Goal: Information Seeking & Learning: Find specific fact

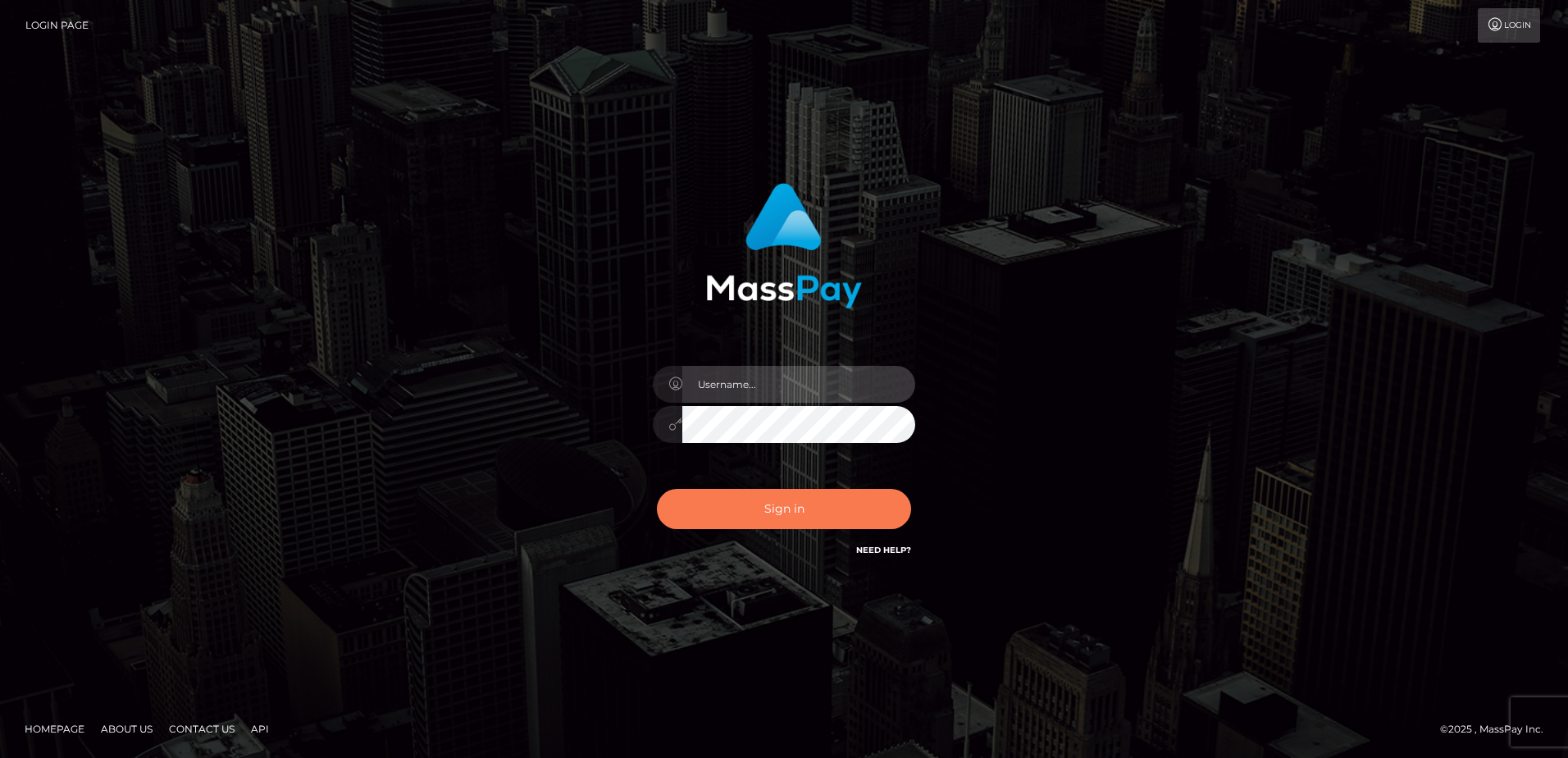
type input "Dan"
click at [781, 507] on button "Sign in" at bounding box center [784, 510] width 255 height 40
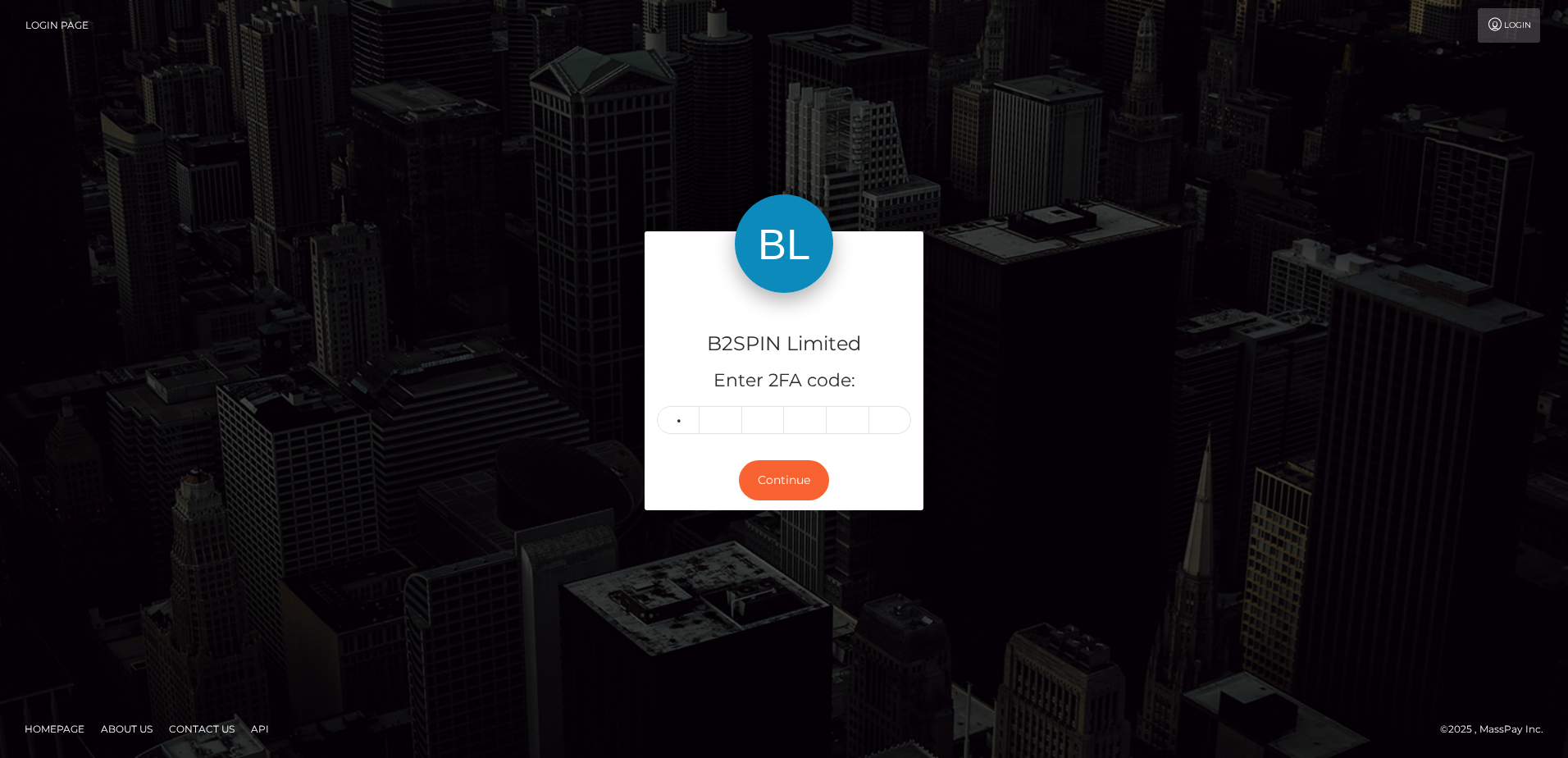
type input "1"
type input "6"
type input "3"
type input "9"
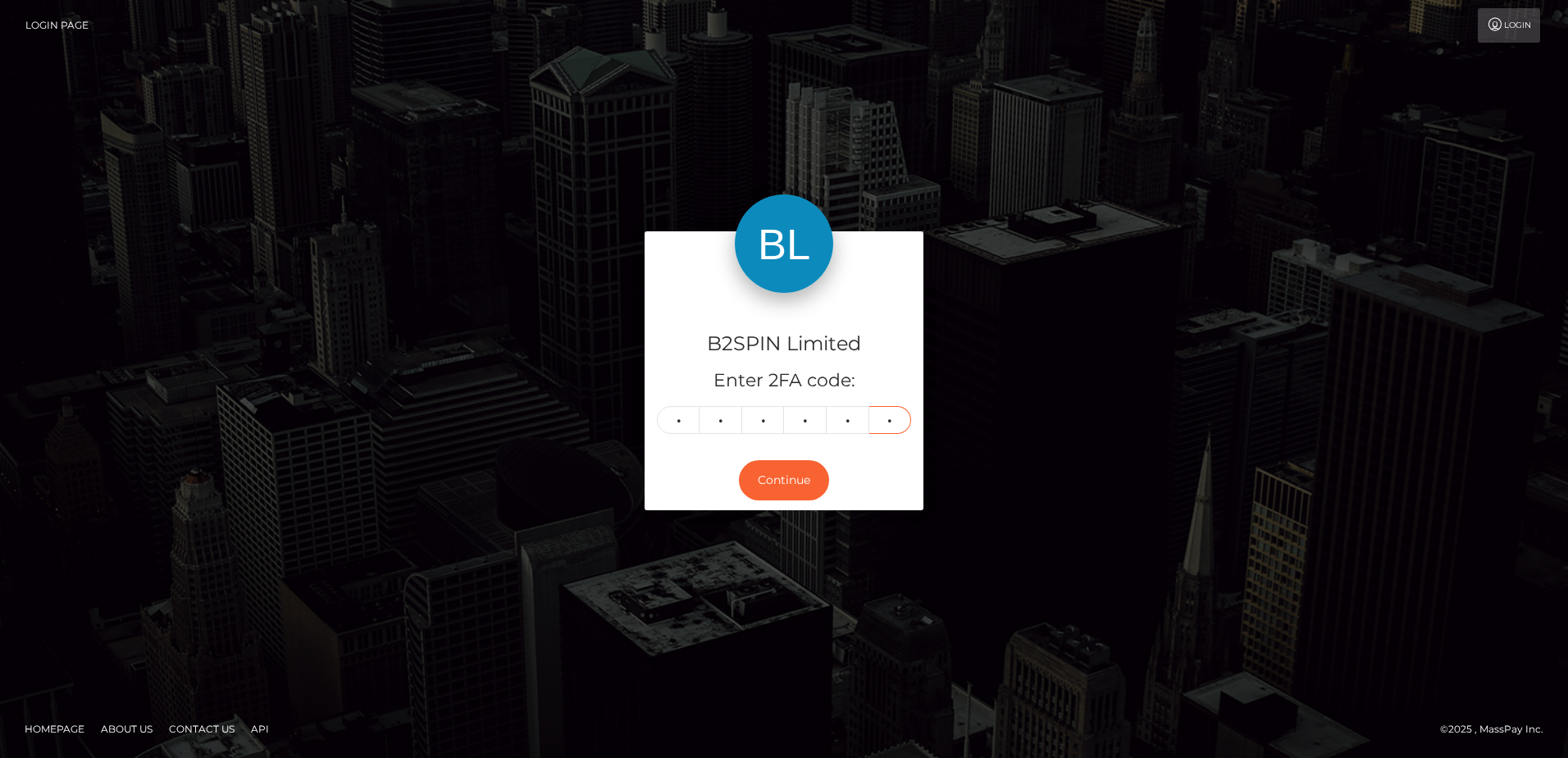
type input "5"
click at [489, 585] on div "B2SPIN Limited Enter 2FA code: 1 6 3 3 9 5 163395 Continue" at bounding box center [784, 379] width 1568 height 541
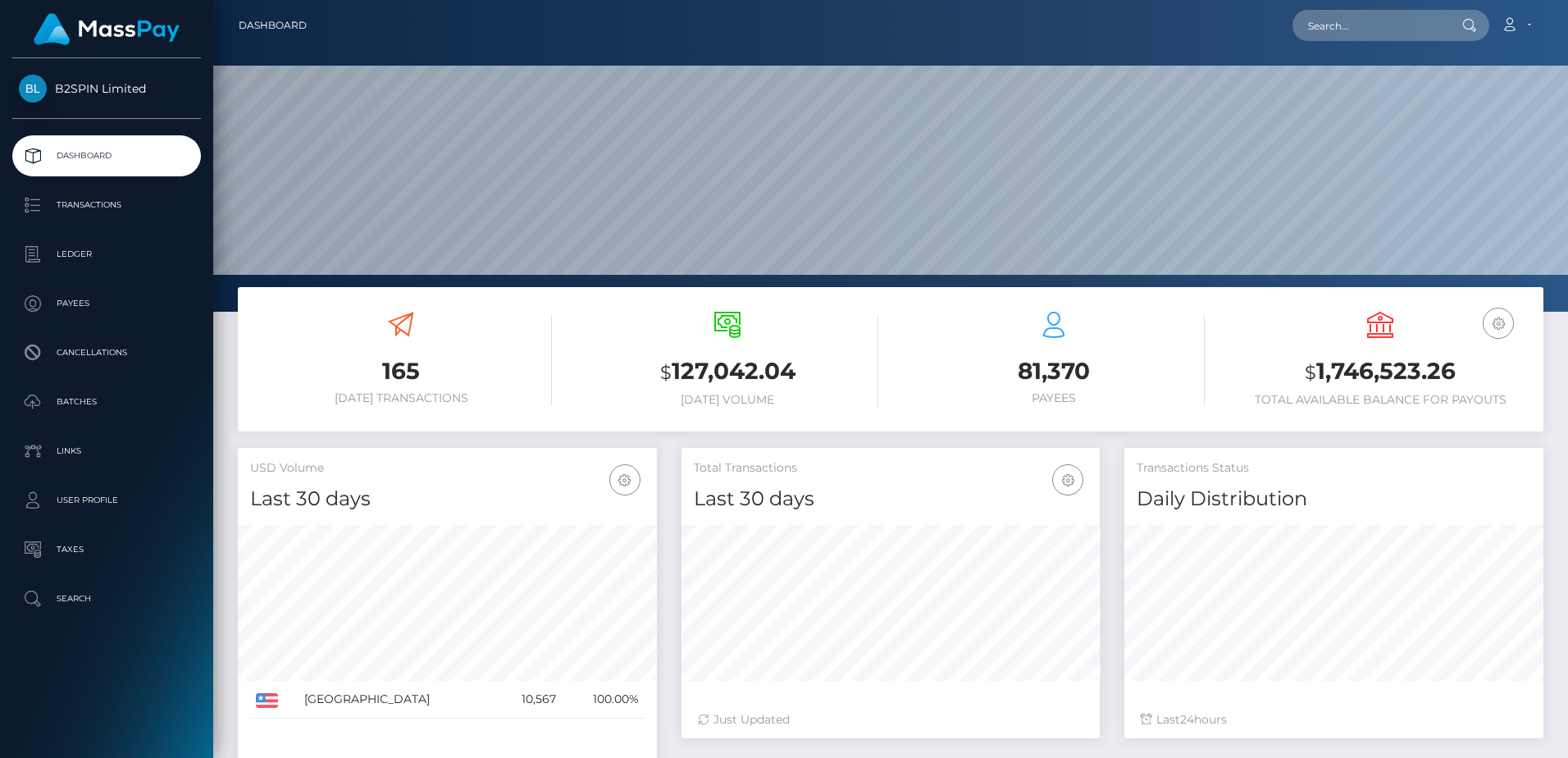
scroll to position [291, 418]
click at [480, 318] on div "165 Today Transactions" at bounding box center [401, 359] width 302 height 94
click at [1336, 29] on input "text" at bounding box center [1370, 25] width 155 height 31
paste input "97024"
type input "97024"
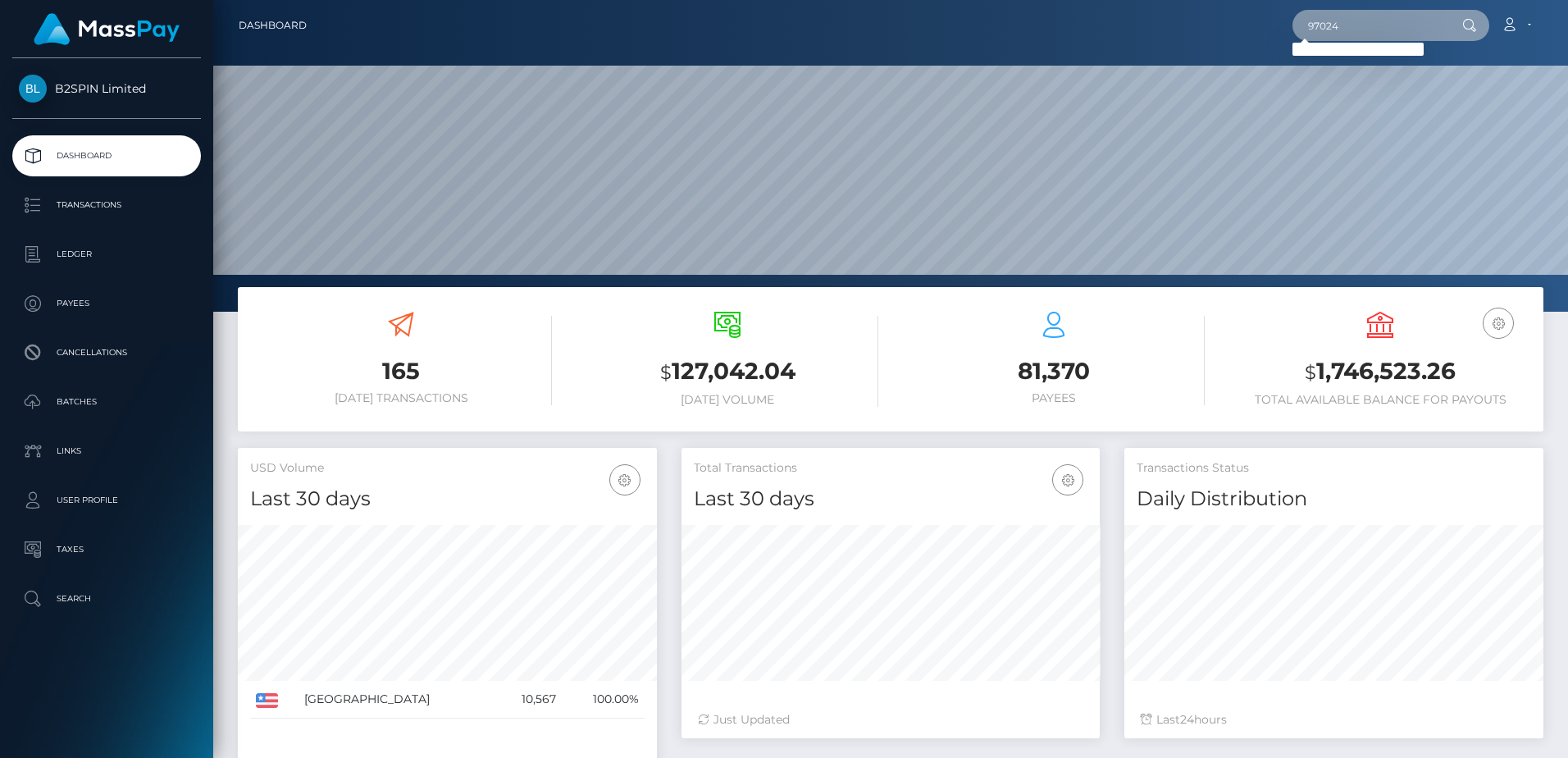
click at [1366, 25] on input "97024" at bounding box center [1370, 25] width 155 height 31
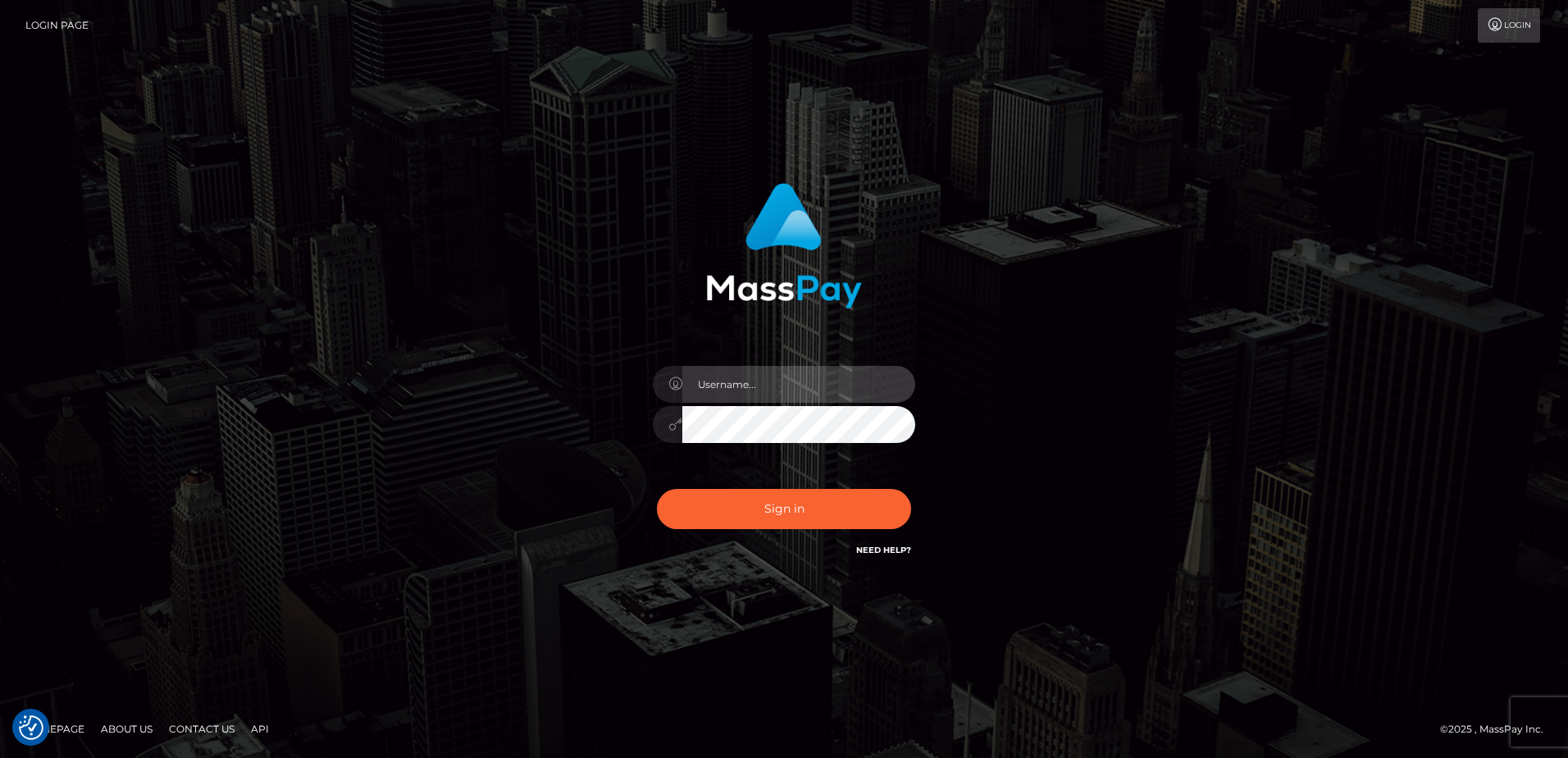
type input "[PERSON_NAME]"
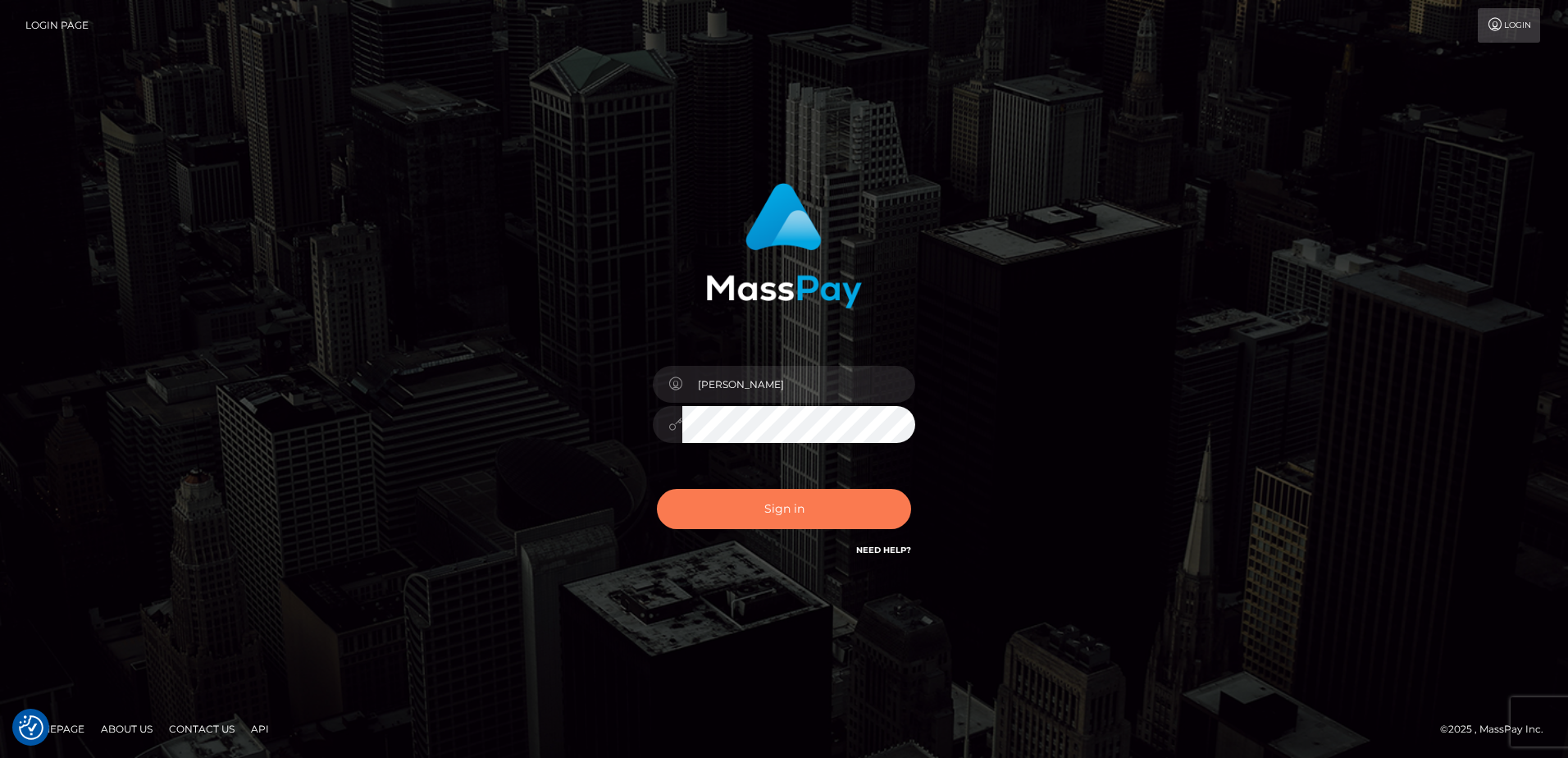
click at [802, 508] on button "Sign in" at bounding box center [784, 510] width 255 height 40
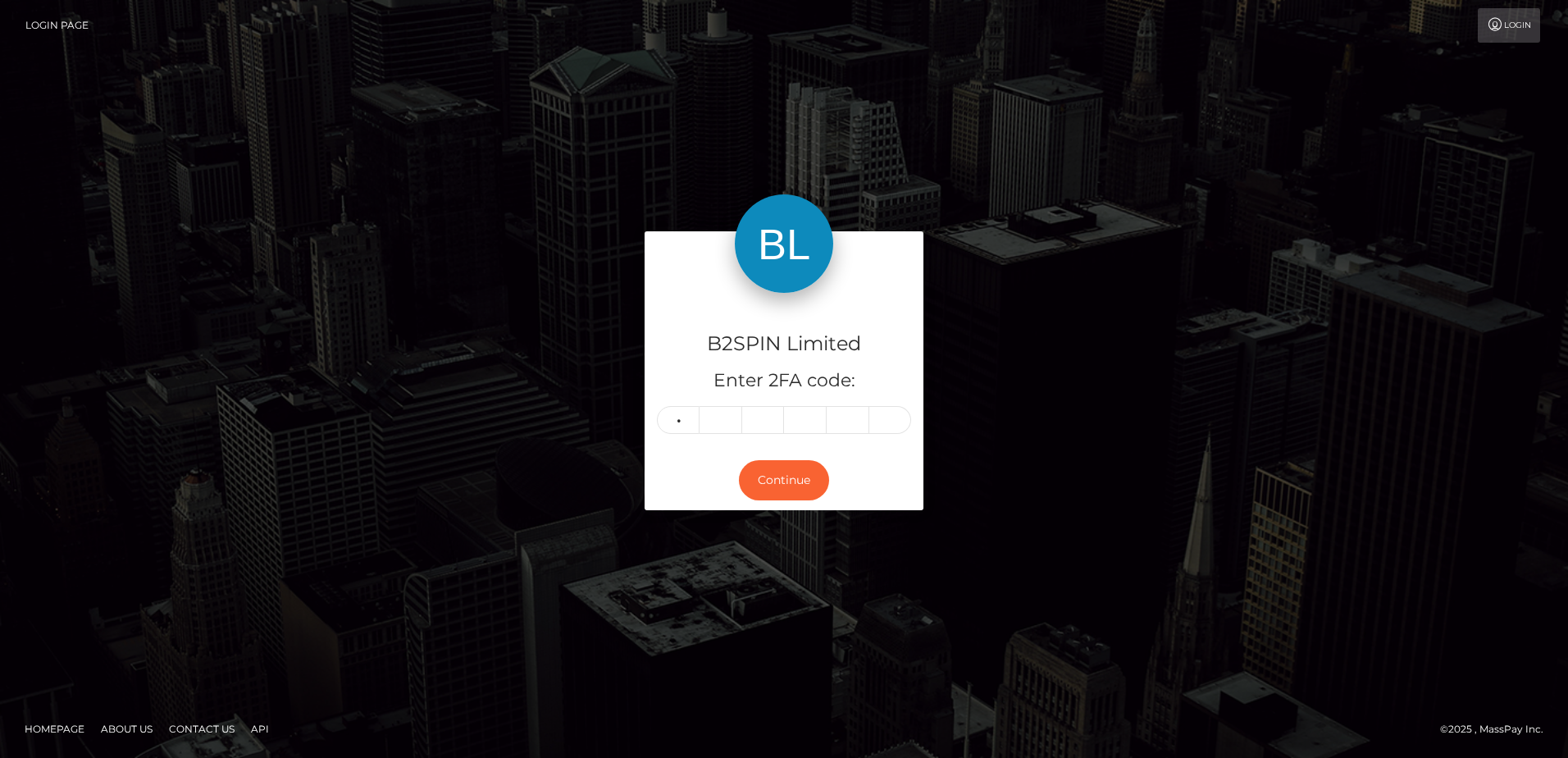
type input "6"
type input "4"
type input "0"
type input "9"
type input "3"
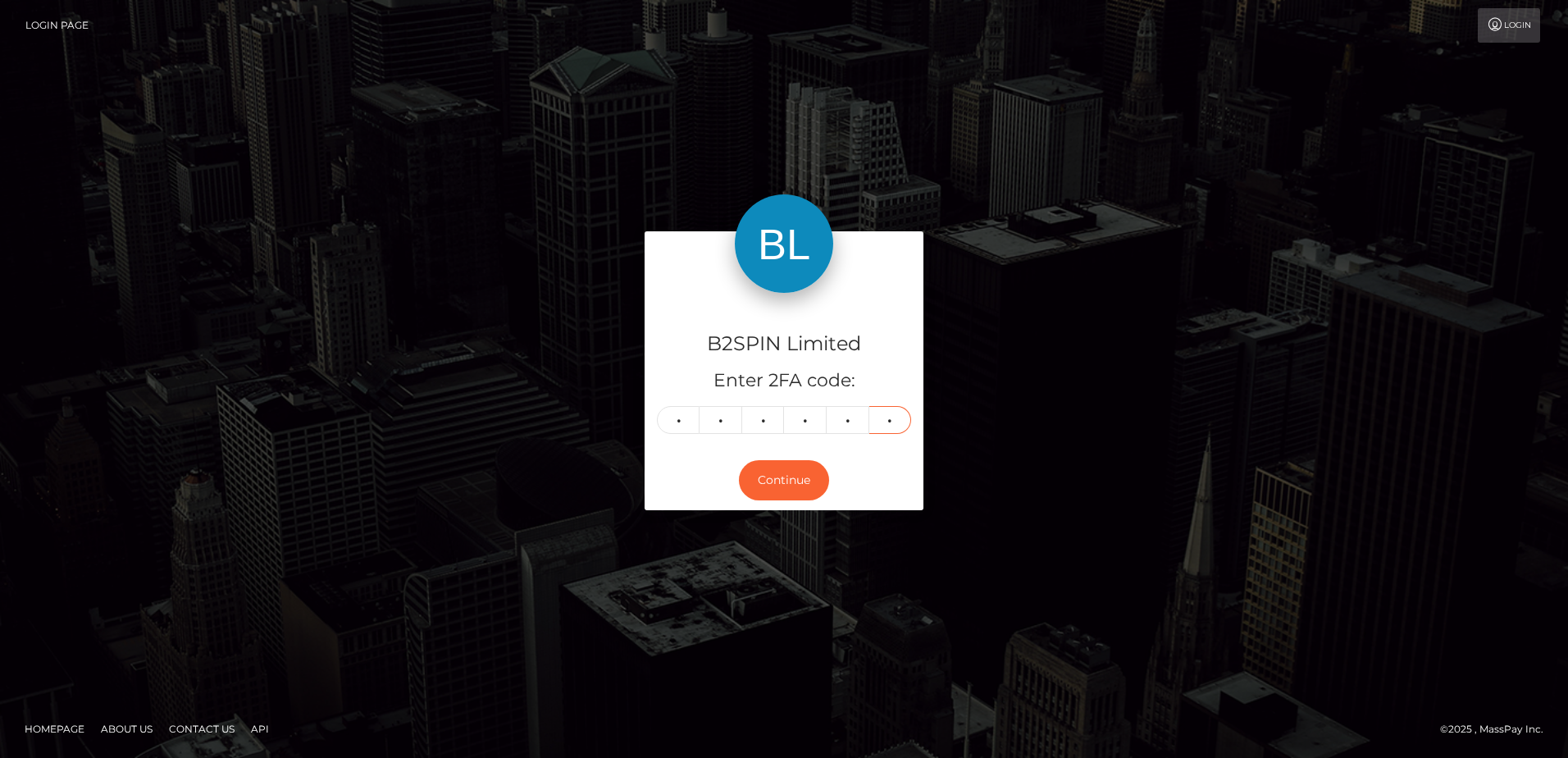
type input "9"
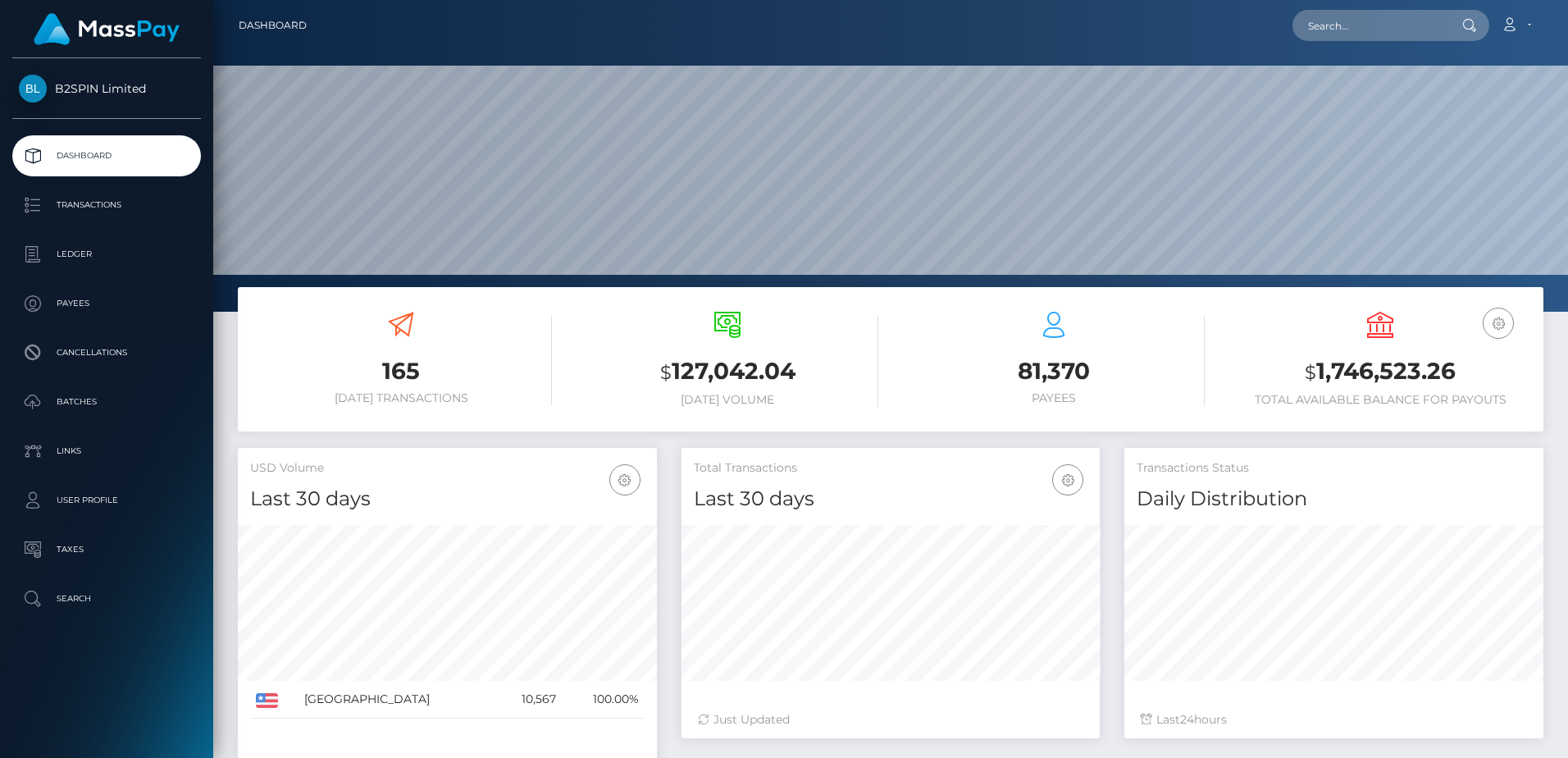
scroll to position [291, 418]
drag, startPoint x: 542, startPoint y: 349, endPoint x: 567, endPoint y: 381, distance: 40.6
click at [542, 349] on div "165 Today Transactions" at bounding box center [401, 359] width 302 height 94
click at [1316, 26] on input "text" at bounding box center [1370, 25] width 155 height 31
paste input "97024"
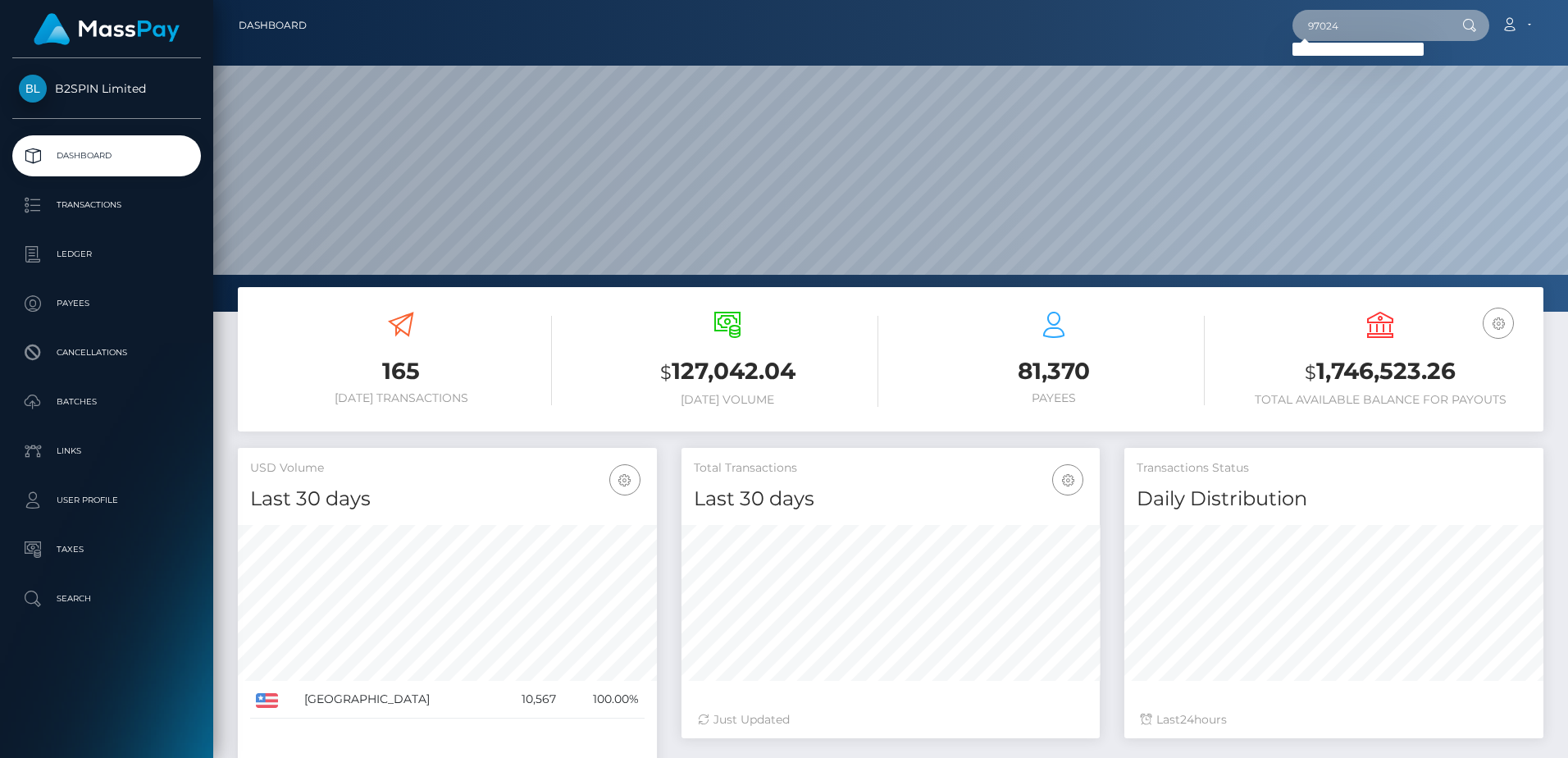
click at [1371, 29] on input "97024" at bounding box center [1370, 25] width 155 height 31
paste input "100906"
click at [1361, 25] on input "100906" at bounding box center [1370, 25] width 155 height 31
paste input "40562"
click at [1372, 22] on input "140562" at bounding box center [1370, 25] width 155 height 31
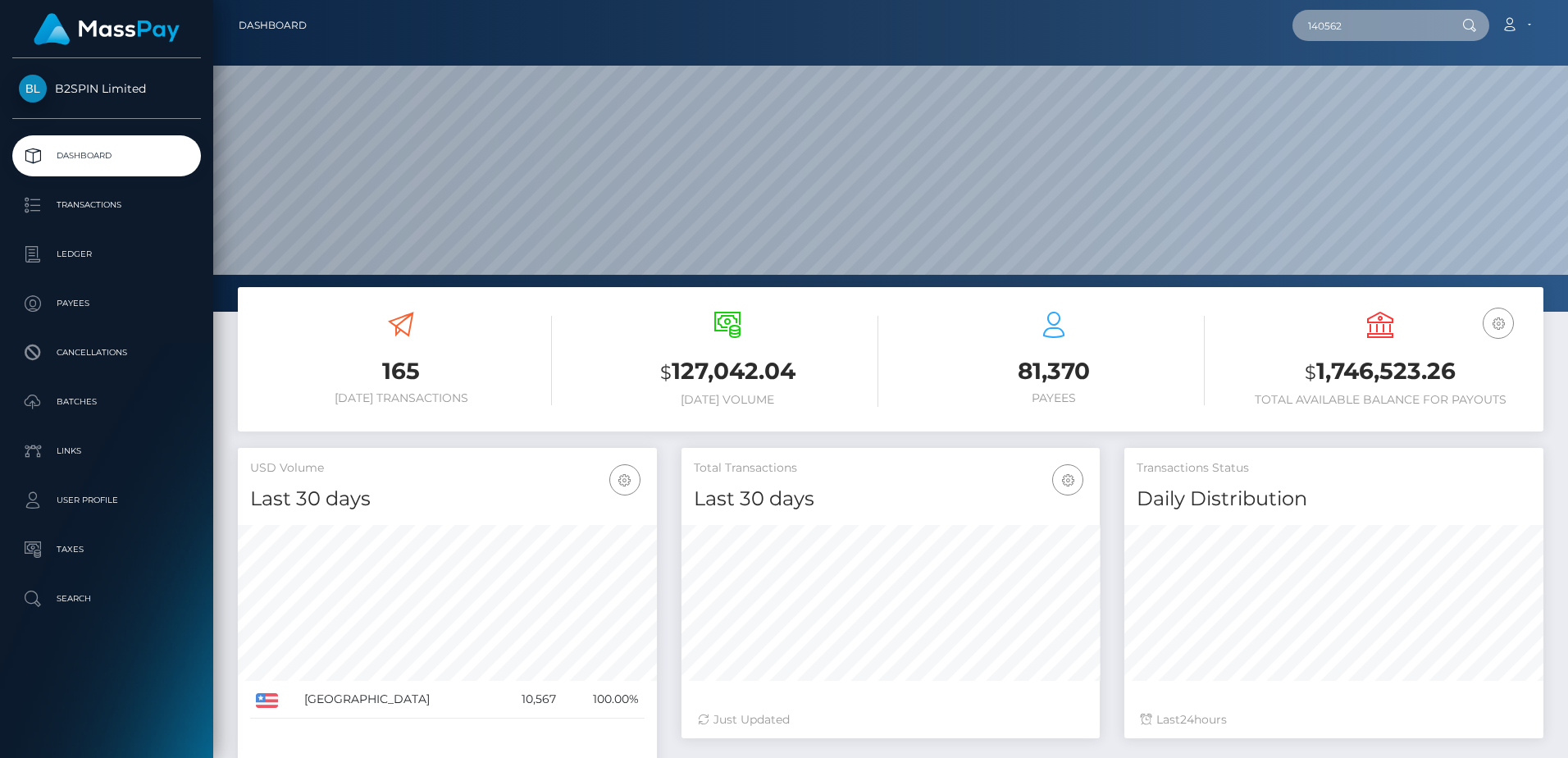
paste input "7141"
click at [1363, 25] on input "147141" at bounding box center [1370, 25] width 155 height 31
paste input "50175"
click at [1376, 34] on input "150175" at bounding box center [1370, 25] width 155 height 31
paste input "94243"
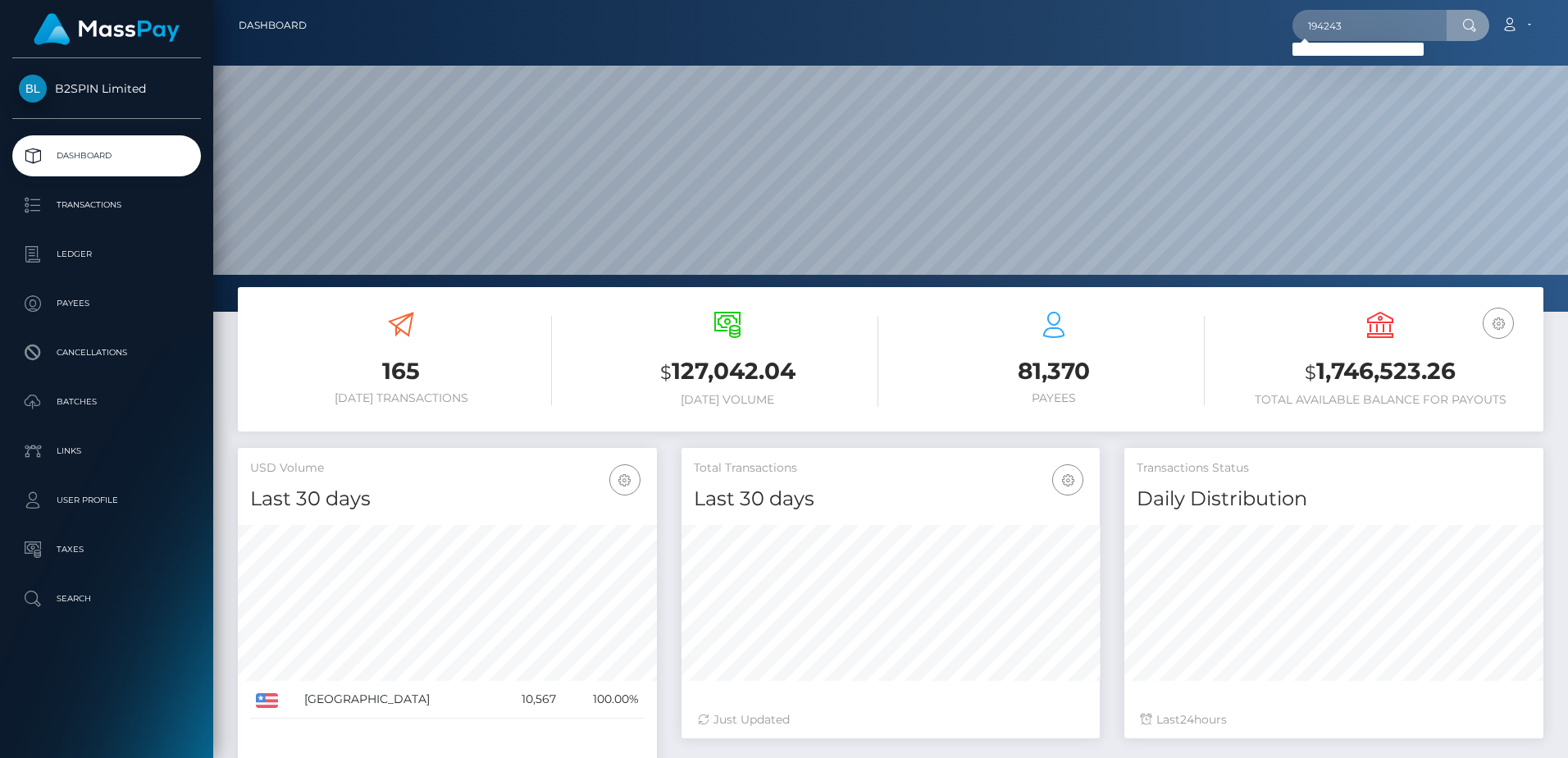
click at [1151, 412] on div "81,370 Payees" at bounding box center [1054, 360] width 302 height 122
click at [636, 415] on div "$ 127,042.04 Today Volume" at bounding box center [728, 361] width 302 height 124
click at [435, 508] on h4 "Last 30 days" at bounding box center [447, 500] width 395 height 29
click at [1360, 37] on input "194243" at bounding box center [1370, 25] width 155 height 31
paste input "3543271"
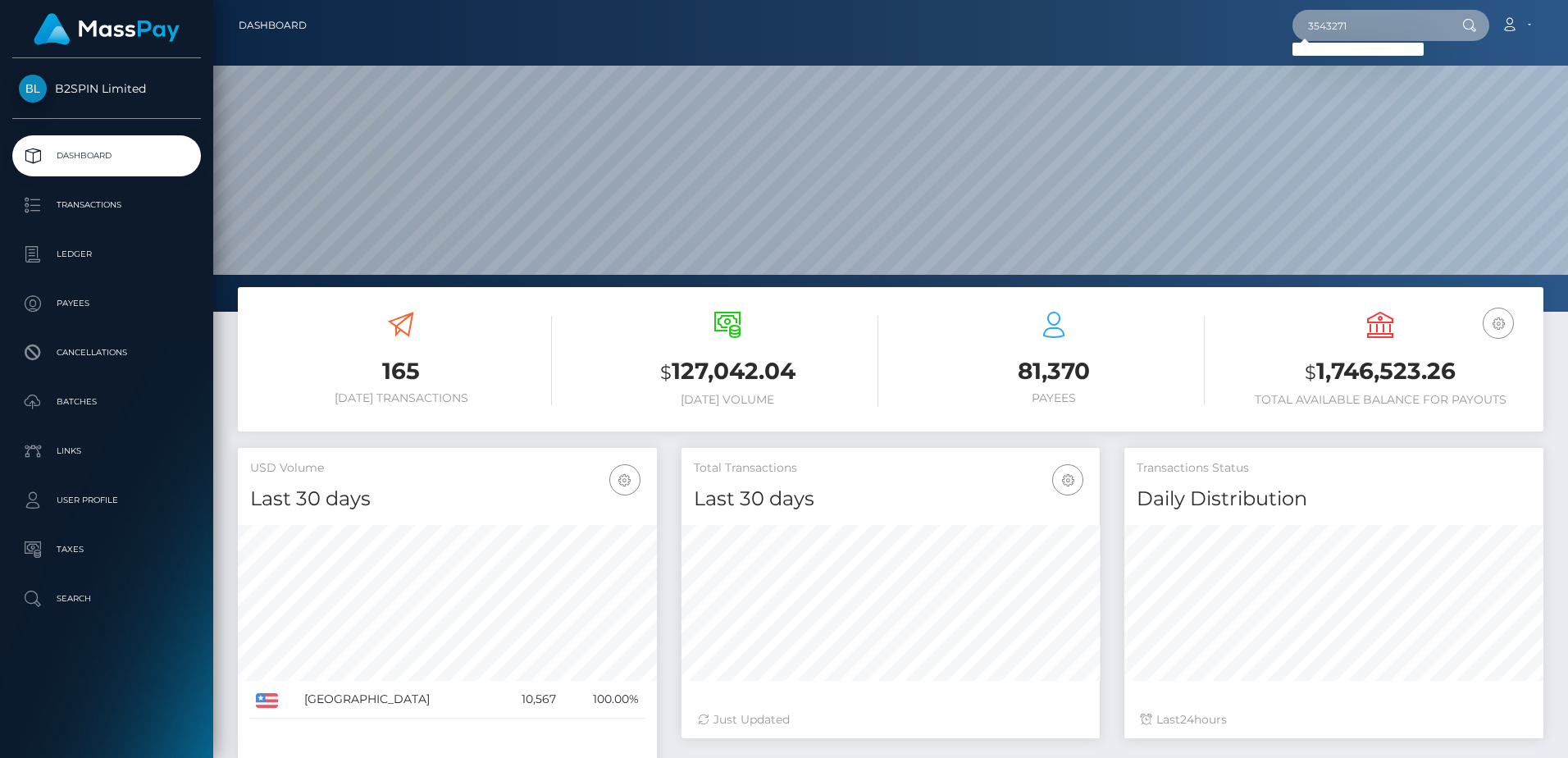
click at [1344, 39] on input "3543271" at bounding box center [1370, 25] width 155 height 31
click at [1347, 35] on input "3543271" at bounding box center [1370, 25] width 155 height 31
paste input "60d3f76c-7954-4b59-9849-a84ede7729b"
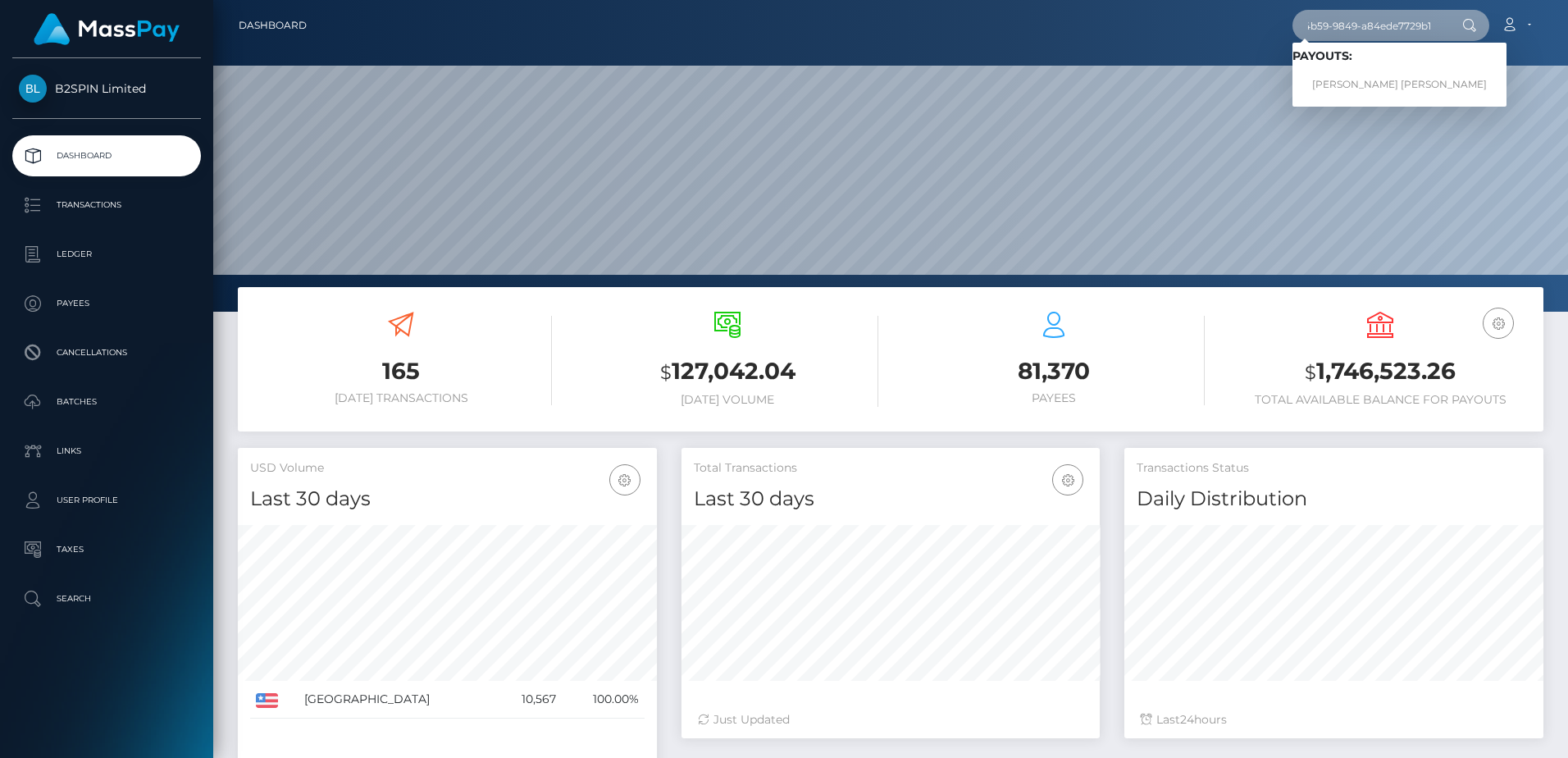
type input "60d3f76c-7954-4b59-9849-a84ede7729b1"
click at [1348, 79] on link "[PERSON_NAME] [PERSON_NAME]" at bounding box center [1399, 85] width 214 height 30
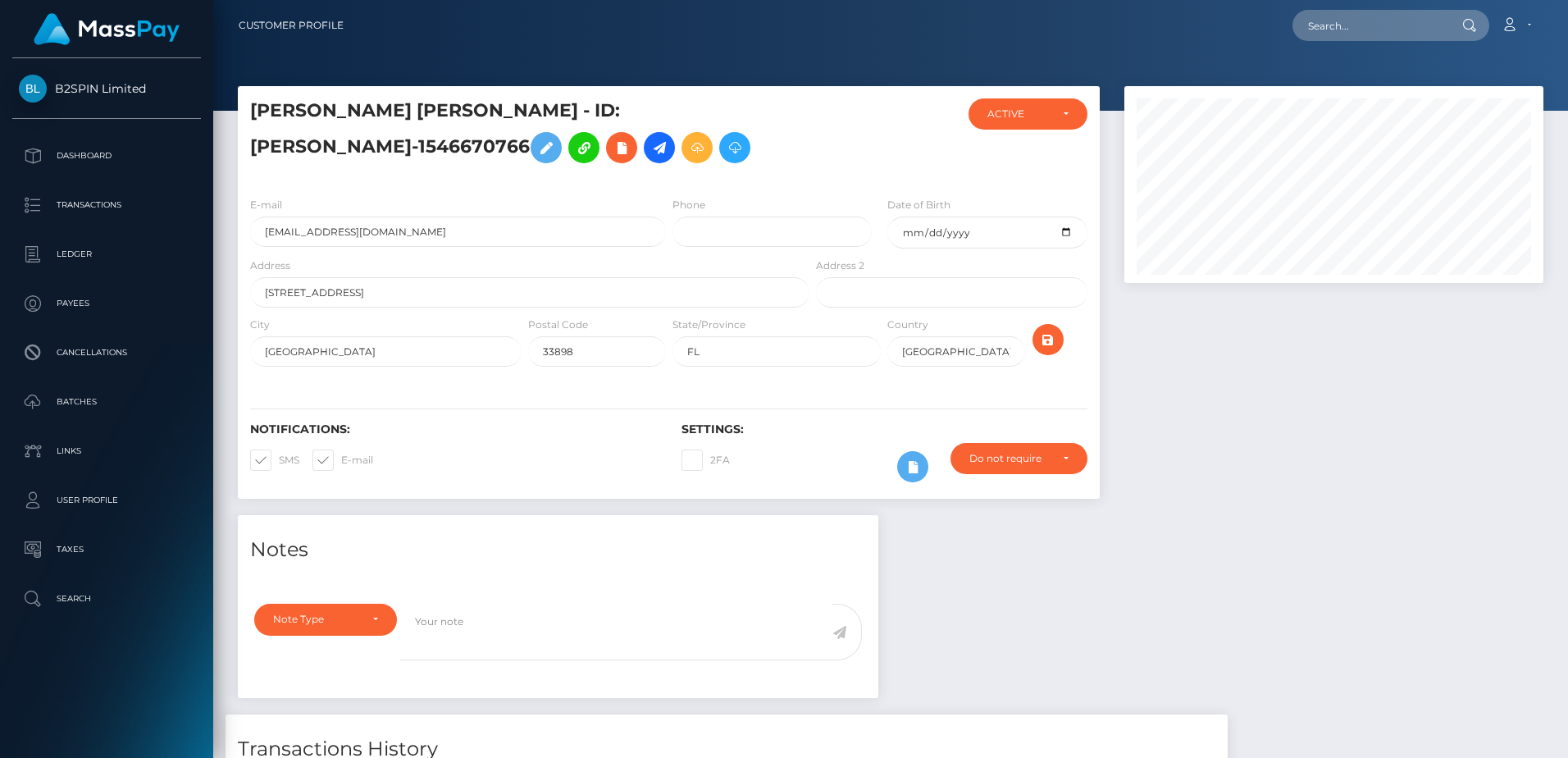
scroll to position [197, 418]
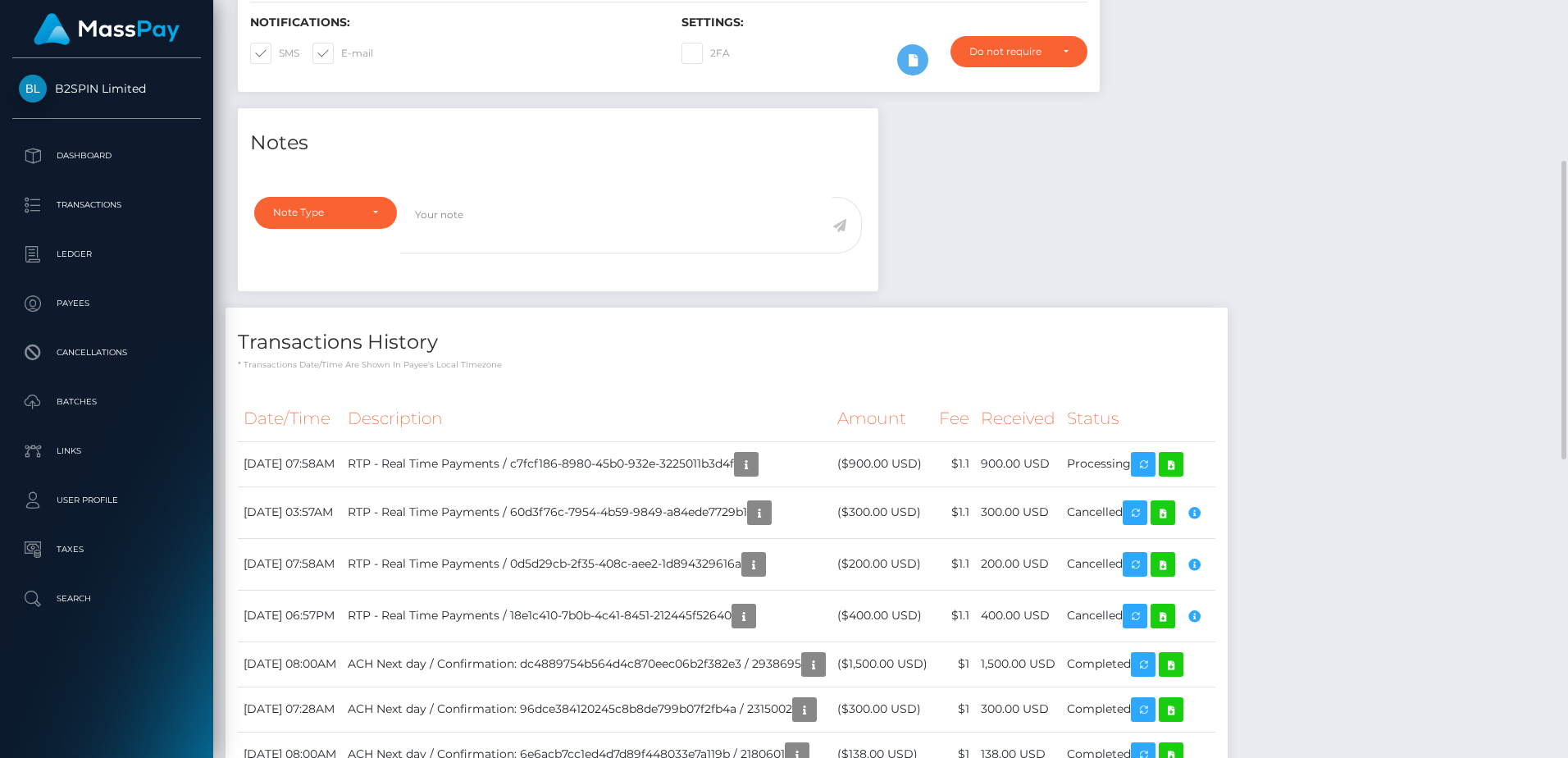
click at [1383, 556] on div "Notes Note Type Compliance Clear Compliance General Note Type" at bounding box center [890, 759] width 1331 height 1301
click at [759, 477] on button "button" at bounding box center [746, 464] width 25 height 25
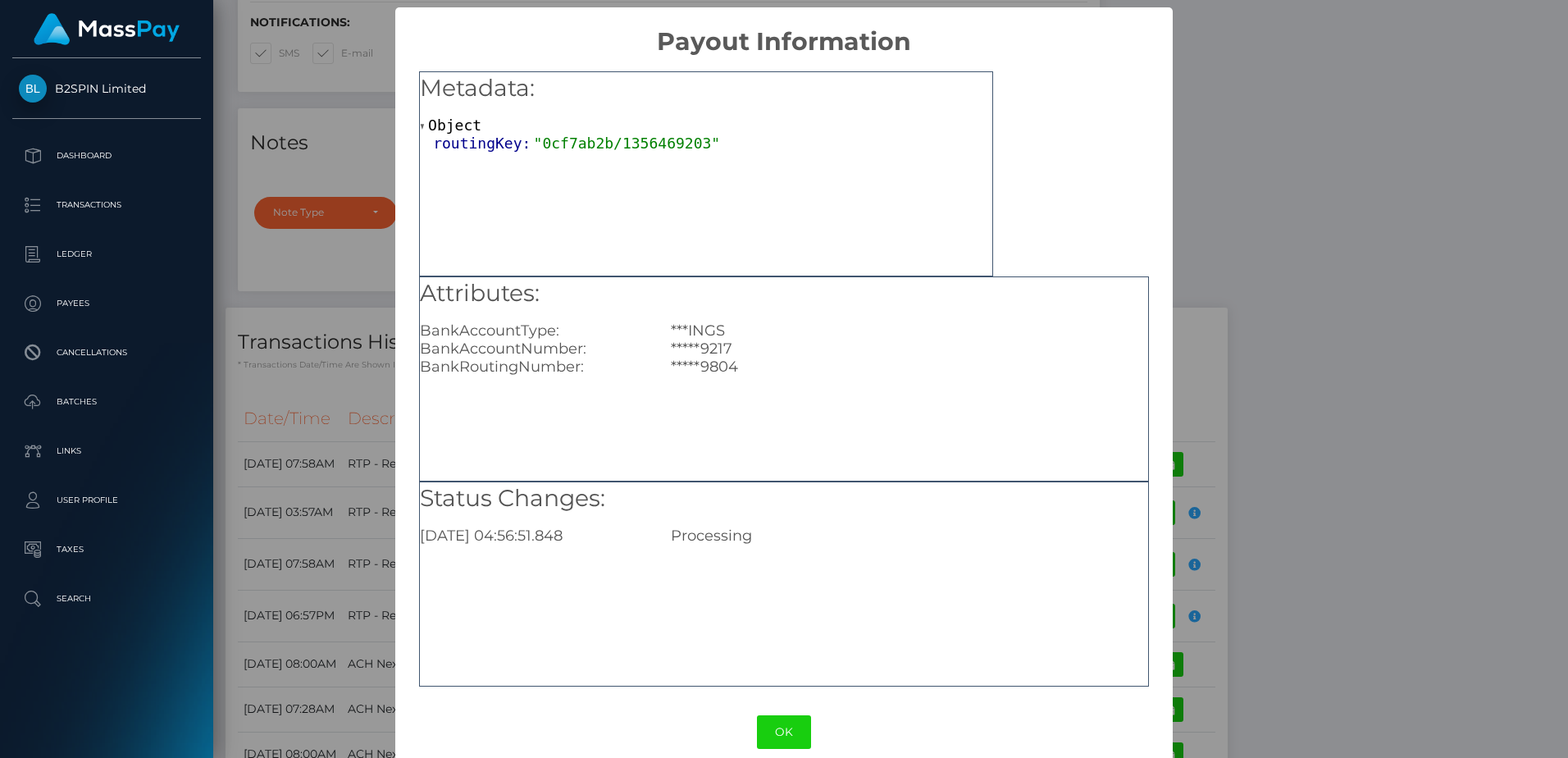
click at [1387, 336] on div "× Payout Information Metadata: Object routingKey: "0cf7ab2b/1356469203" Attribu…" at bounding box center [784, 379] width 1568 height 758
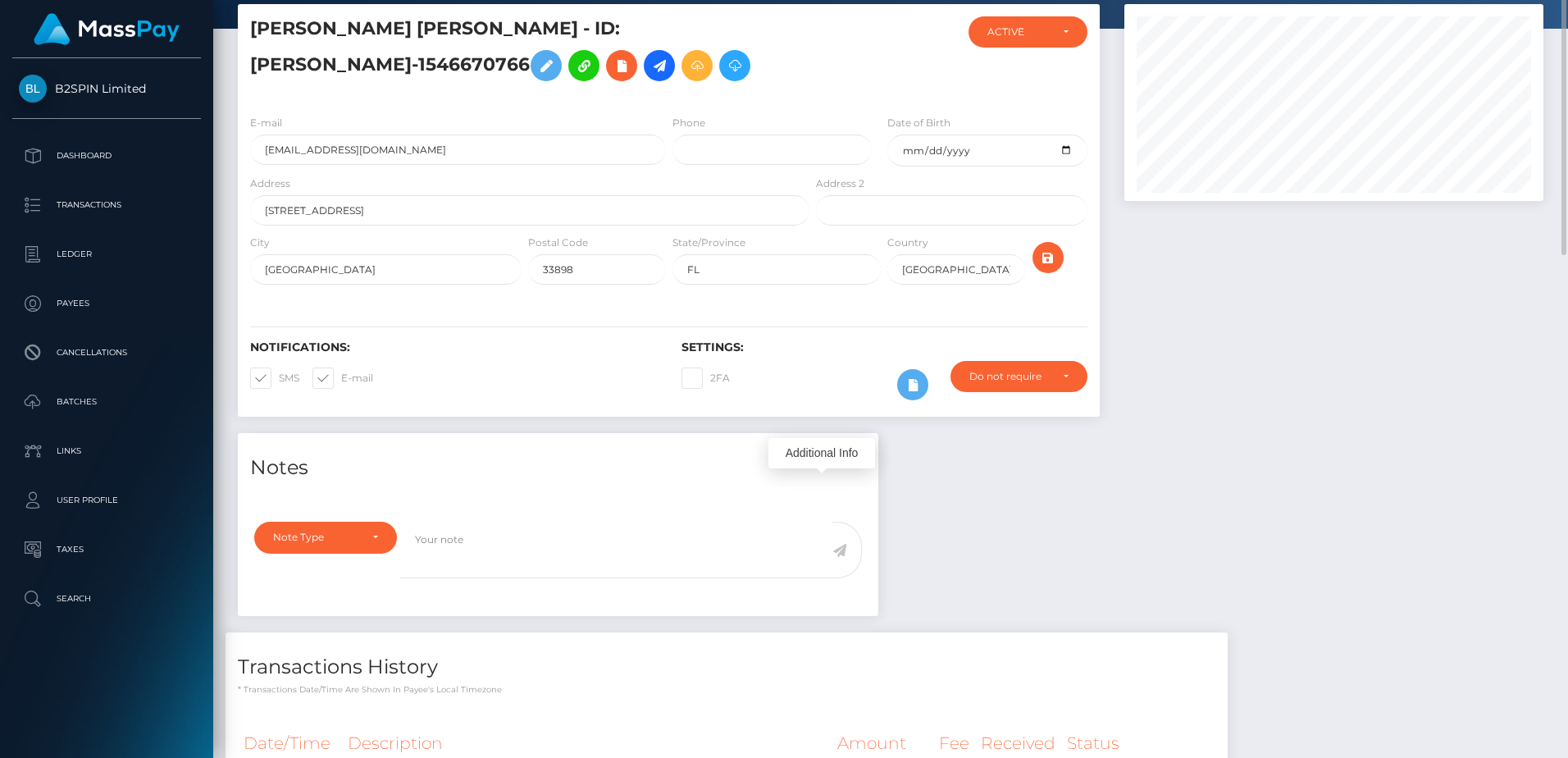
scroll to position [0, 0]
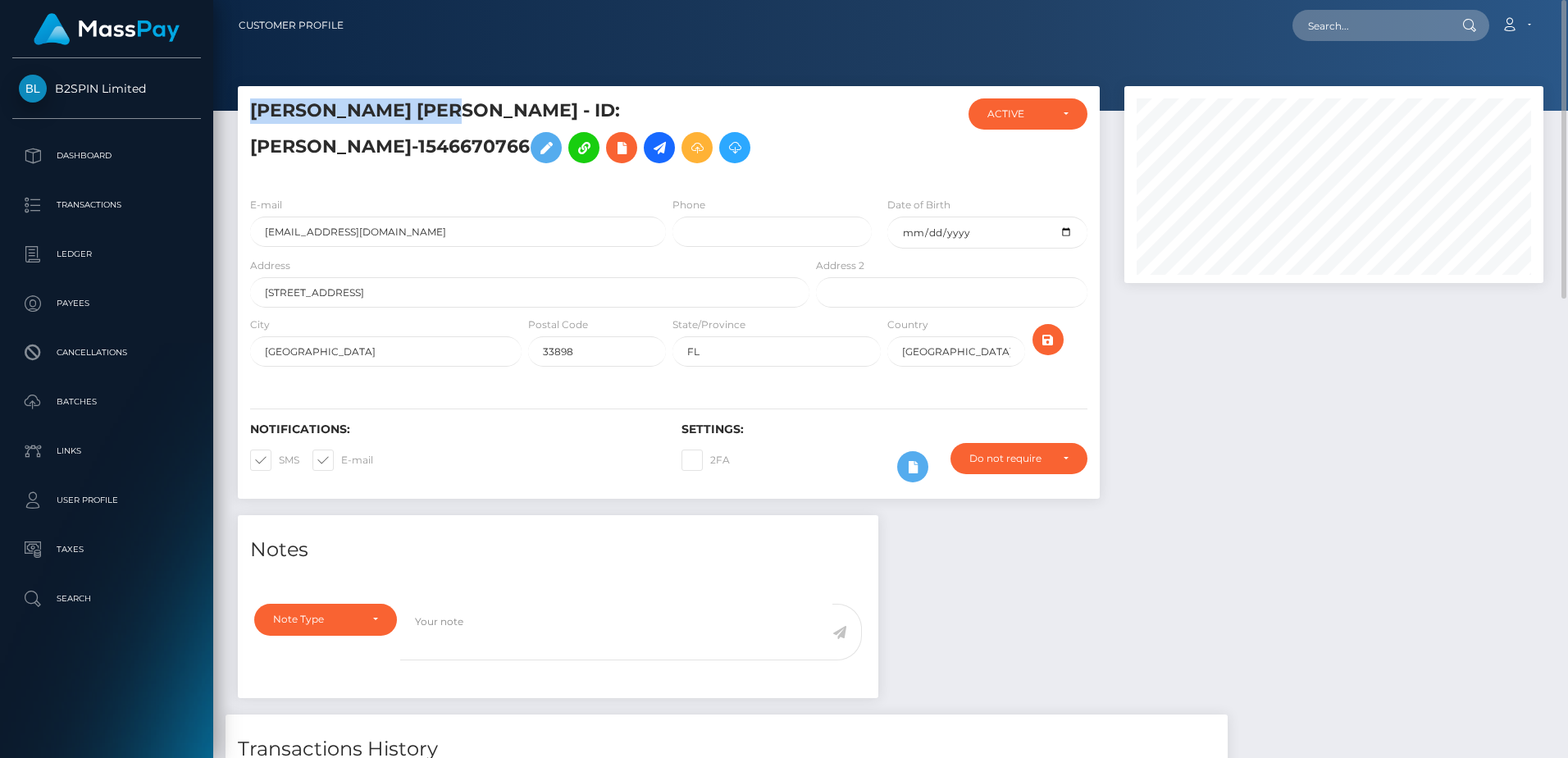
drag, startPoint x: 451, startPoint y: 122, endPoint x: 255, endPoint y: 120, distance: 196.0
click at [255, 120] on h5 "[PERSON_NAME] [PERSON_NAME] - ID: [PERSON_NAME]-1546670766" at bounding box center [525, 135] width 550 height 73
copy h5 "[PERSON_NAME] [PERSON_NAME]"
click at [1352, 31] on input "text" at bounding box center [1370, 25] width 155 height 31
paste input "[PERSON_NAME] [PERSON_NAME]"
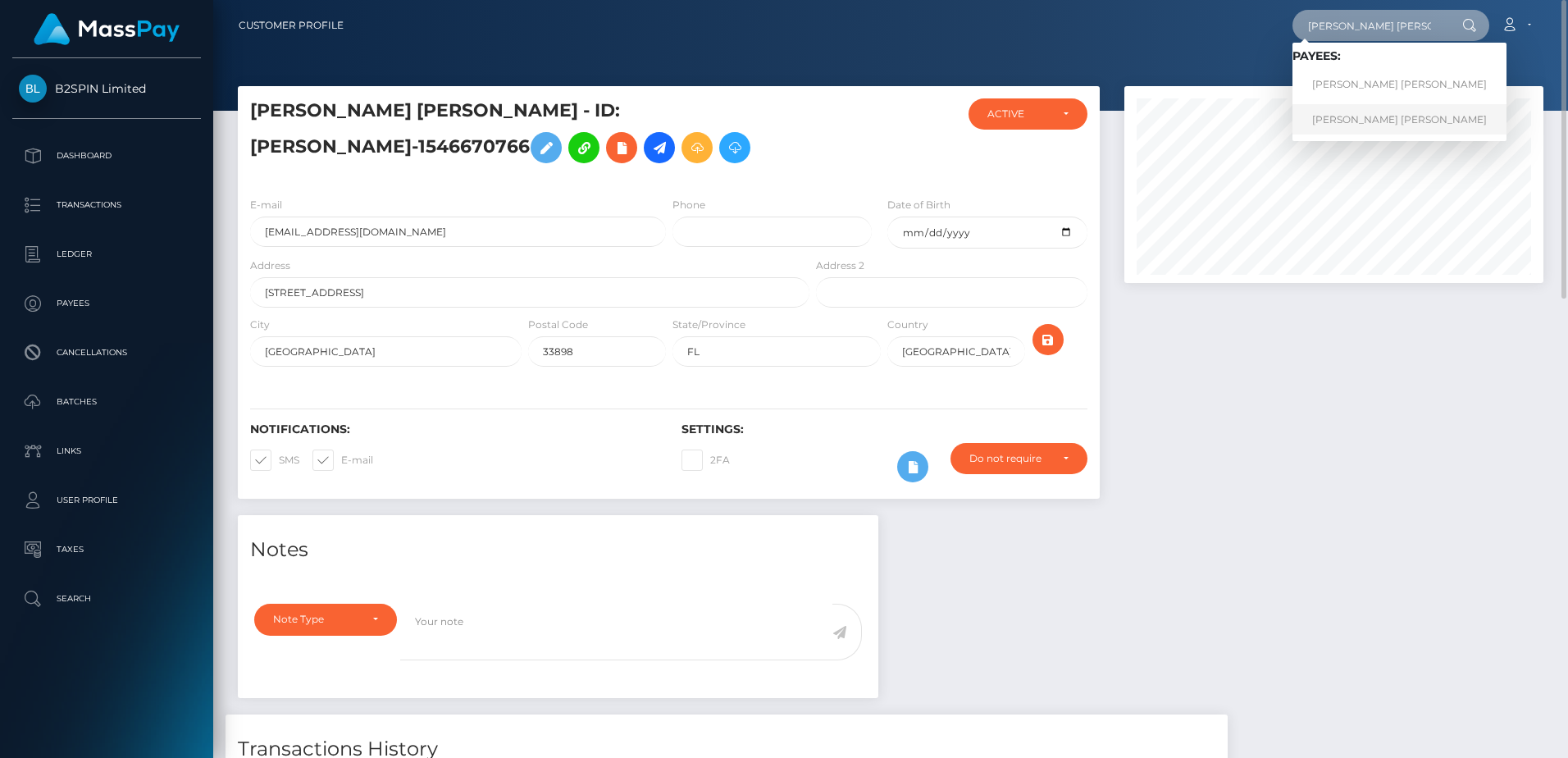
type input "[PERSON_NAME] [PERSON_NAME]"
click at [1363, 124] on link "[PERSON_NAME] [PERSON_NAME]" at bounding box center [1399, 119] width 214 height 30
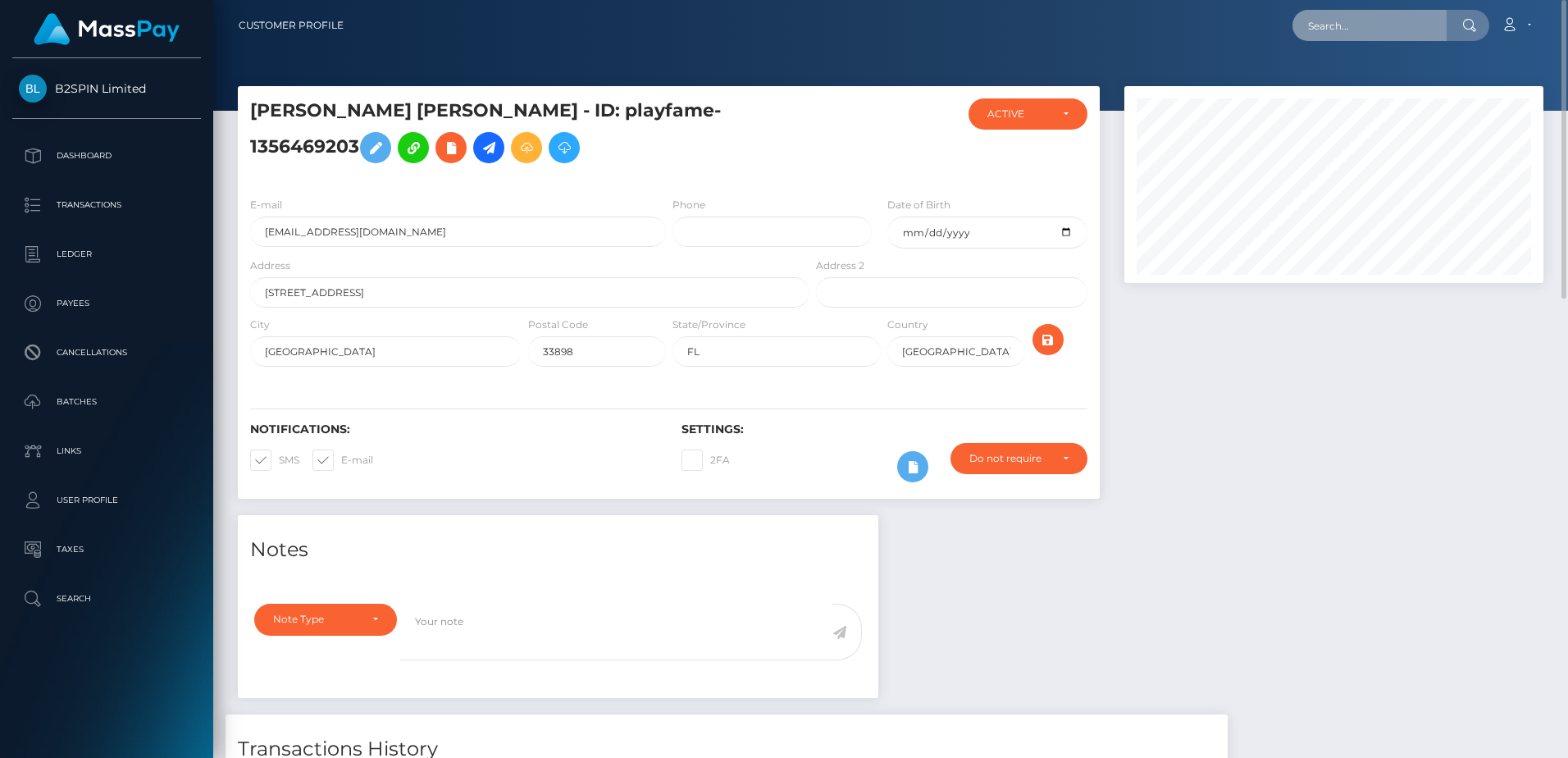
click at [1362, 19] on input "text" at bounding box center [1370, 25] width 155 height 31
paste input "[PERSON_NAME] [PERSON_NAME]"
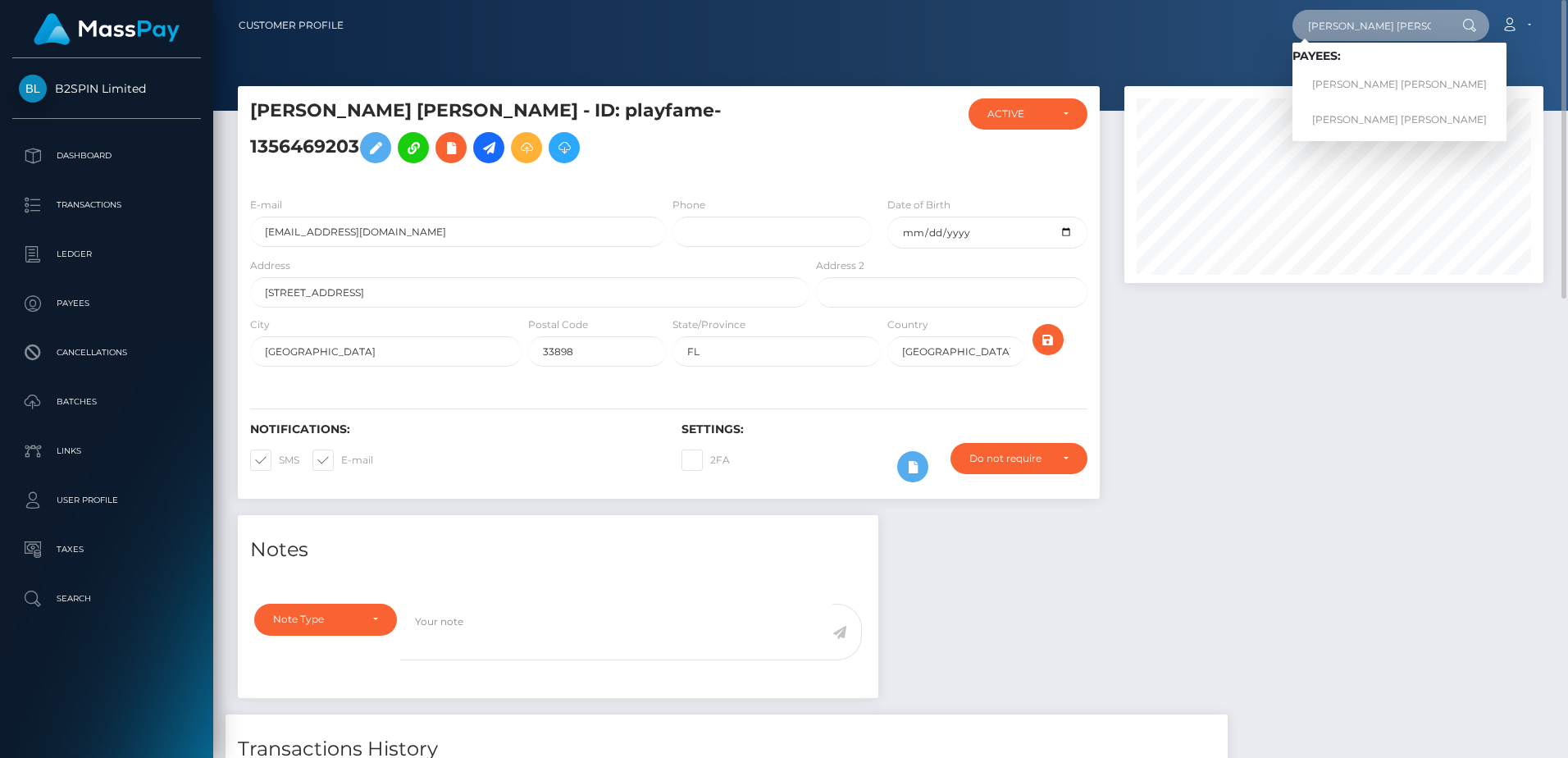
type input "[PERSON_NAME] [PERSON_NAME]"
click at [1366, 84] on link "[PERSON_NAME] [PERSON_NAME]" at bounding box center [1399, 85] width 214 height 30
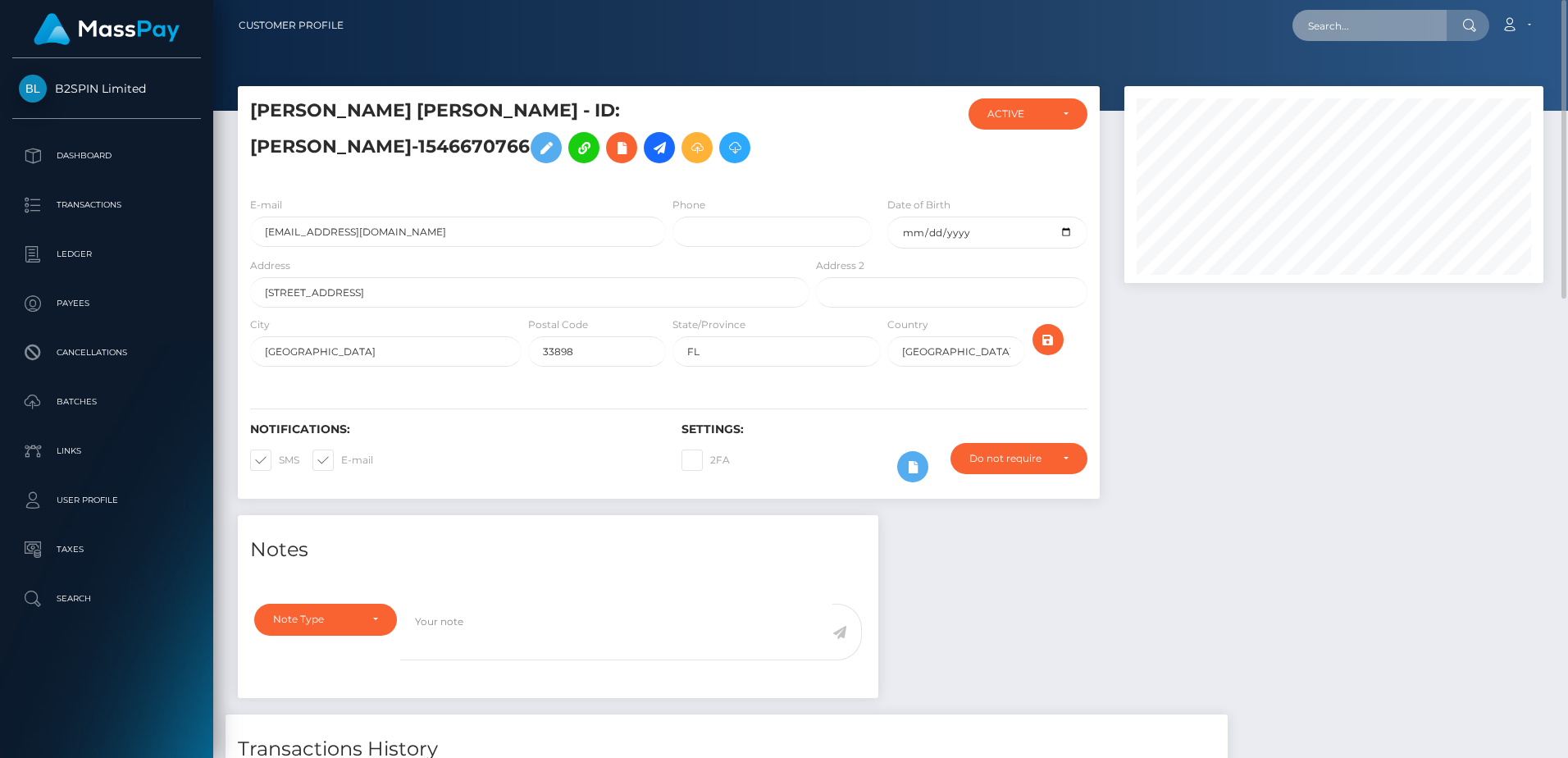
click at [1340, 35] on input "text" at bounding box center [1370, 25] width 155 height 31
paste input "WESLEY DAVID WISE"
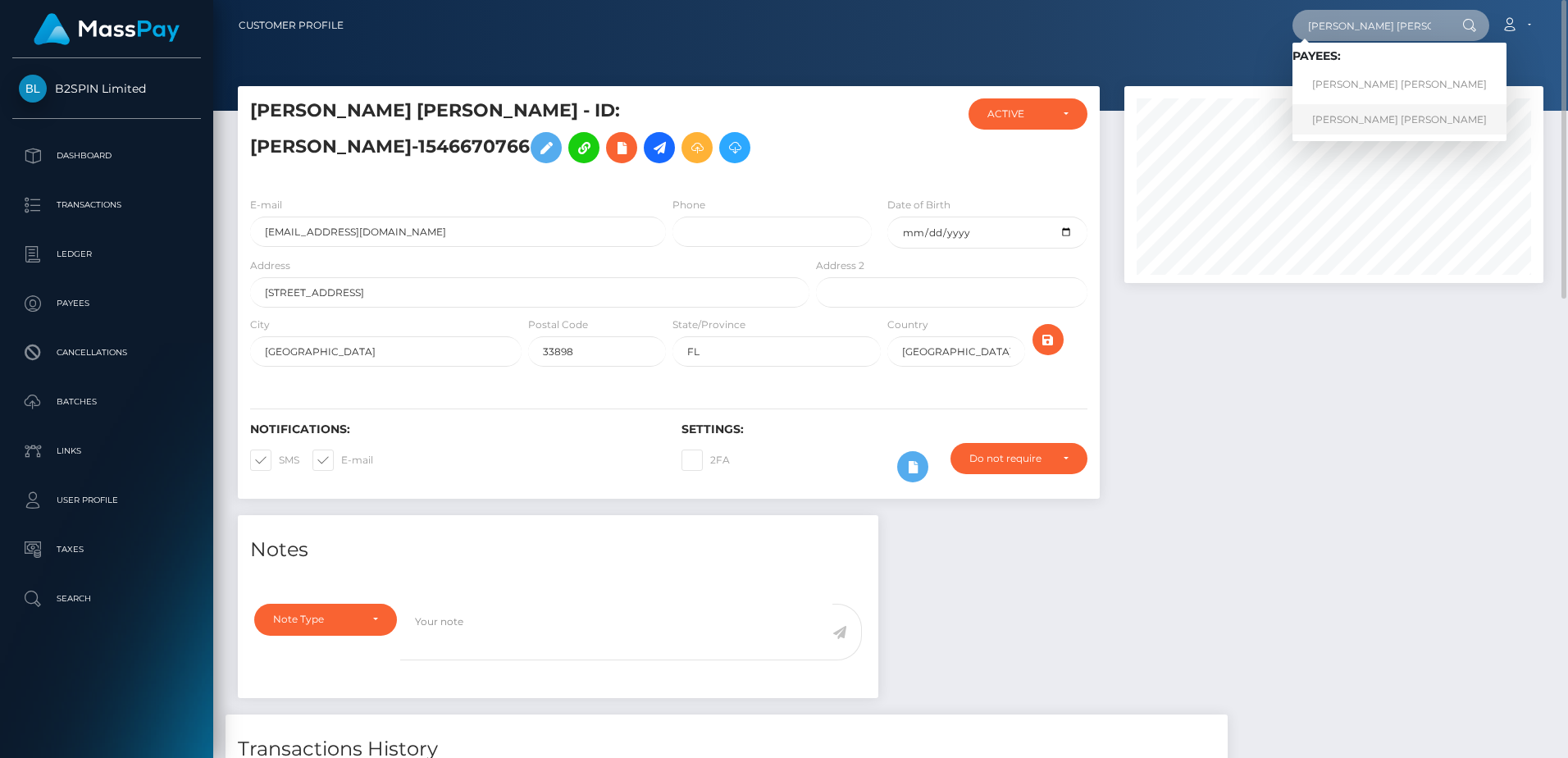
type input "WESLEY DAVID WISE"
click at [1345, 117] on link "WESLEY DAVID WISE" at bounding box center [1399, 119] width 214 height 30
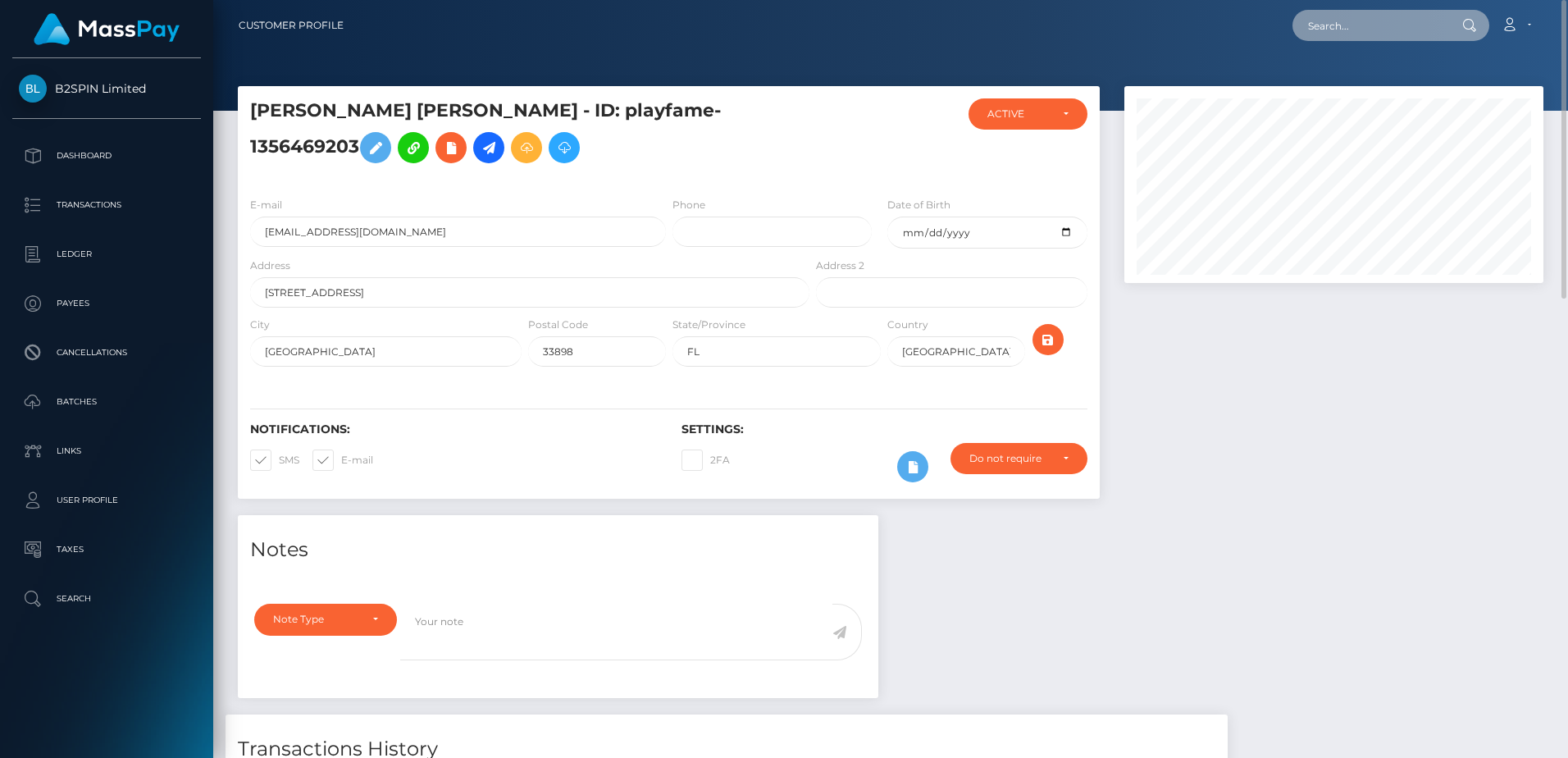
click at [1349, 30] on input "text" at bounding box center [1370, 25] width 155 height 31
paste input "[PERSON_NAME] [PERSON_NAME]"
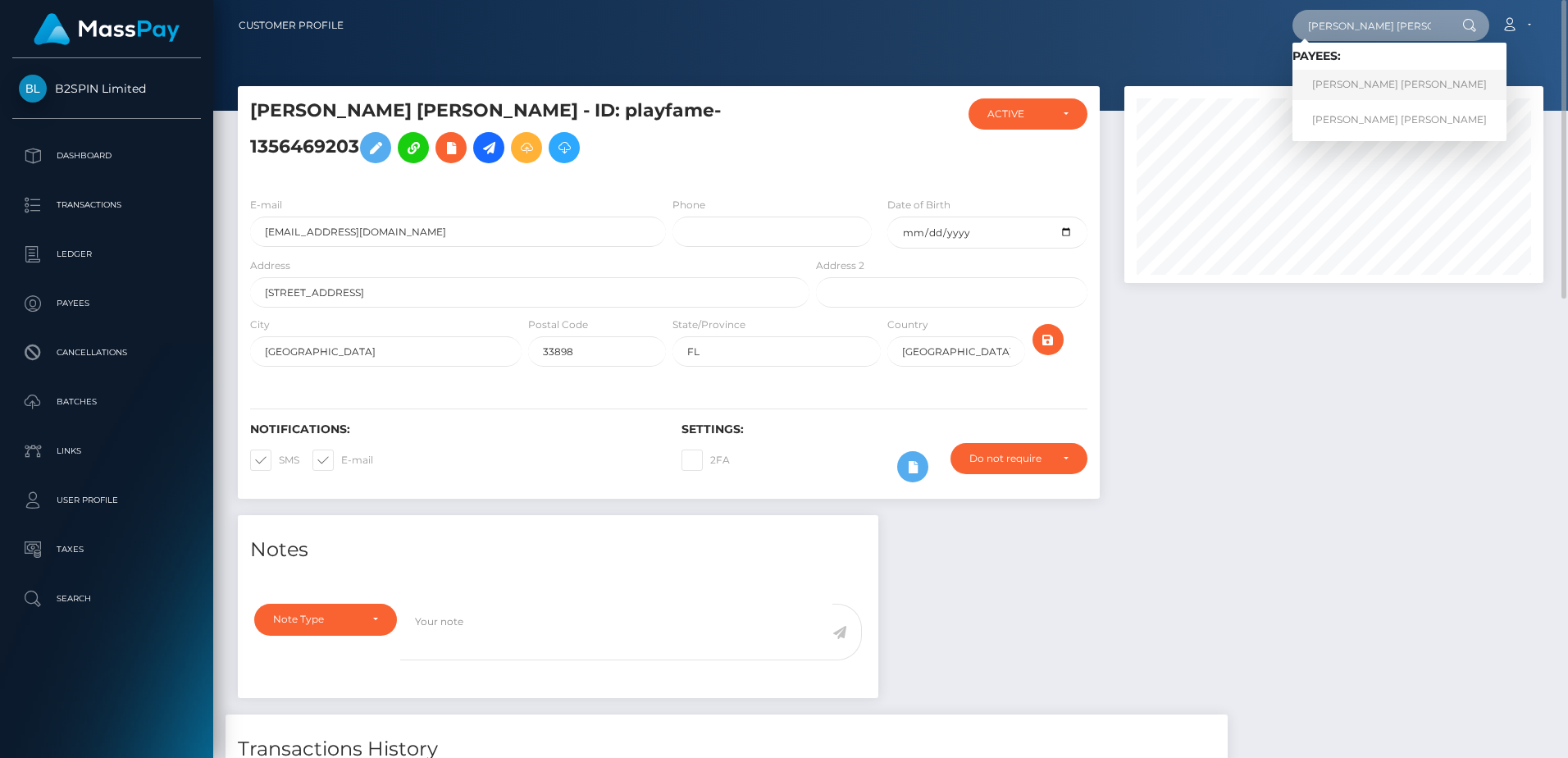
type input "[PERSON_NAME] [PERSON_NAME]"
click at [1358, 96] on link "[PERSON_NAME] [PERSON_NAME]" at bounding box center [1399, 85] width 214 height 30
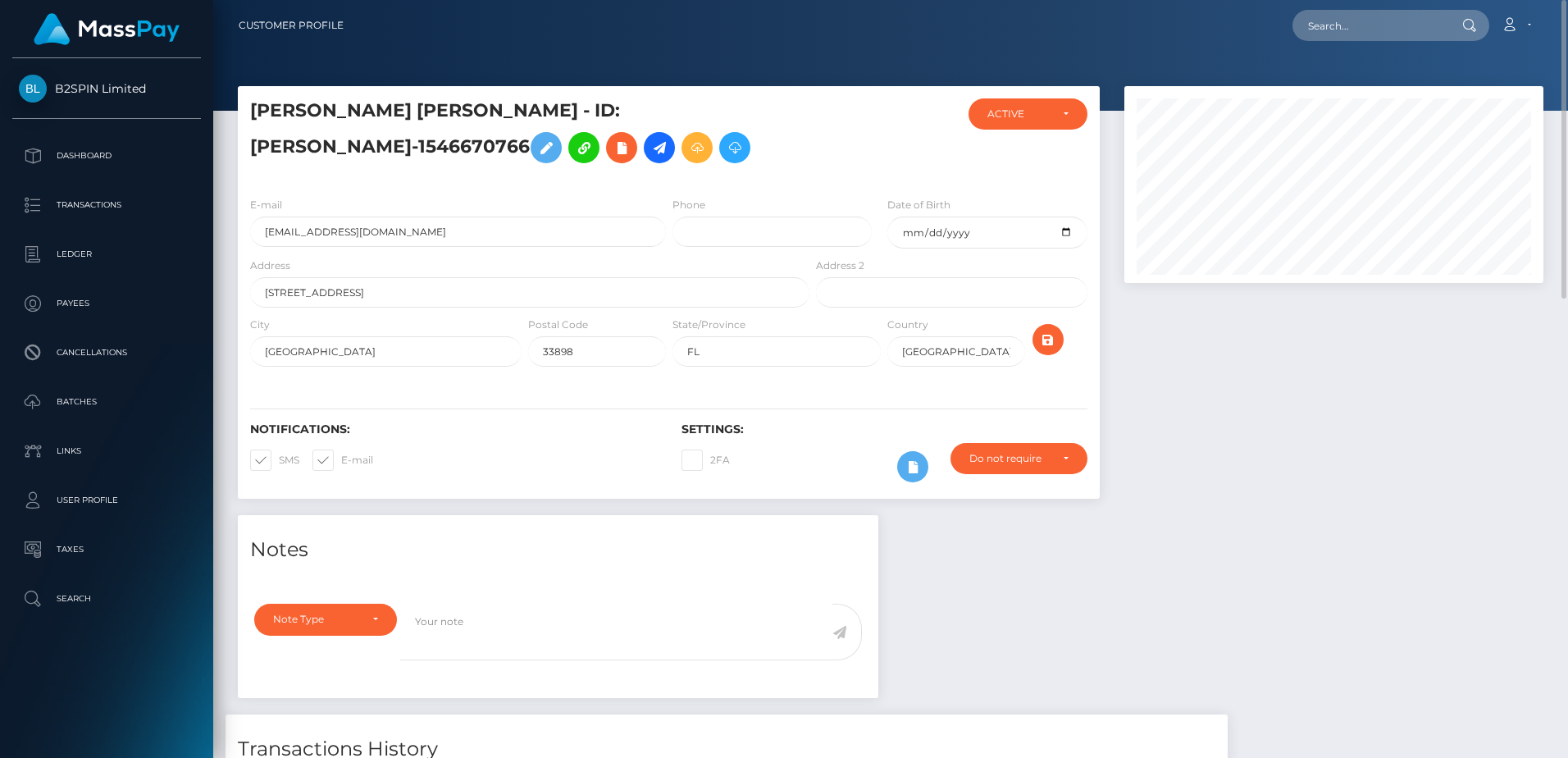
click at [547, 499] on div "Notifications: SMS E-mail Settings: 2FA" at bounding box center [669, 440] width 862 height 116
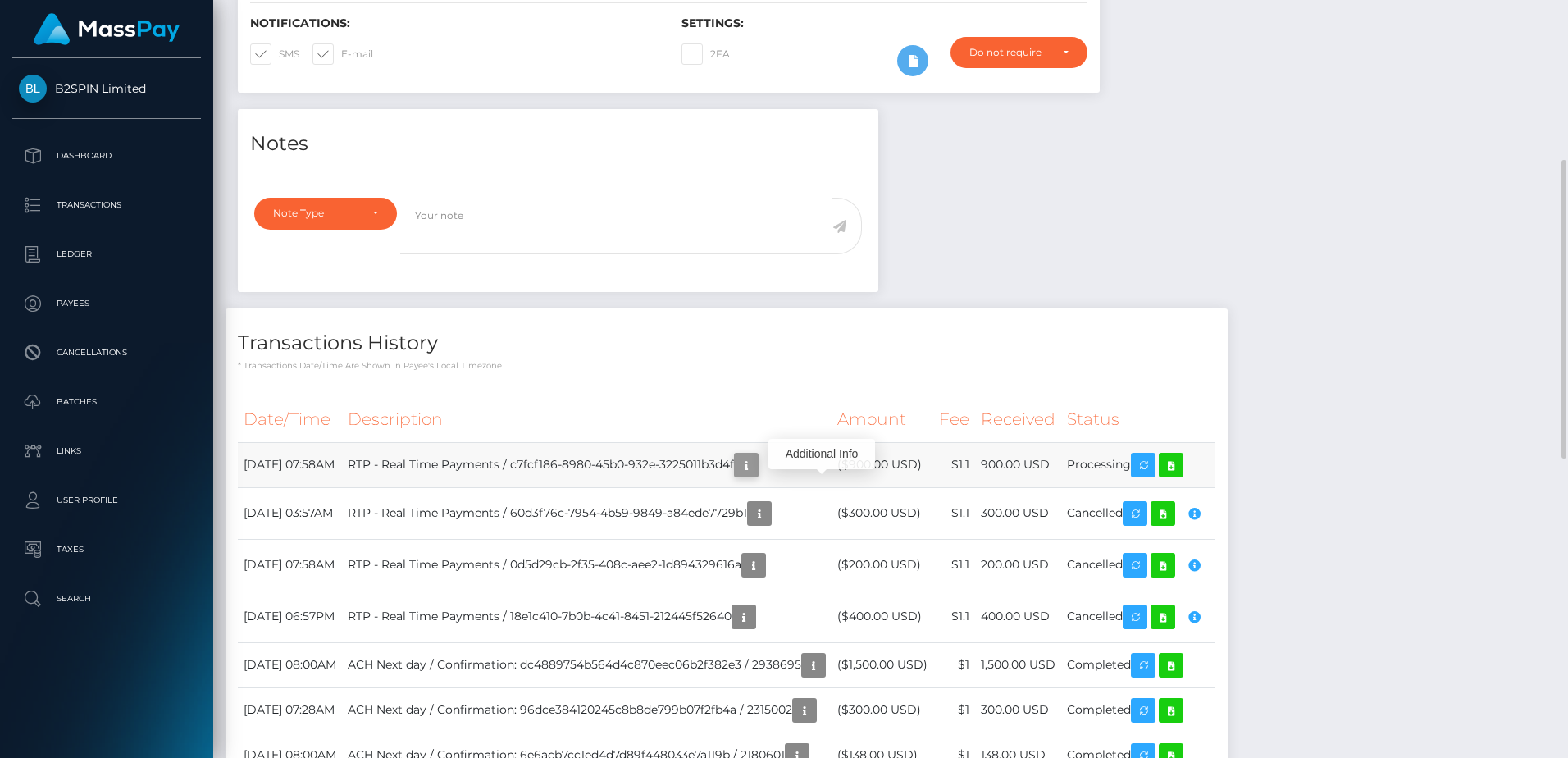
scroll to position [197, 418]
click at [498, 274] on div at bounding box center [637, 236] width 474 height 76
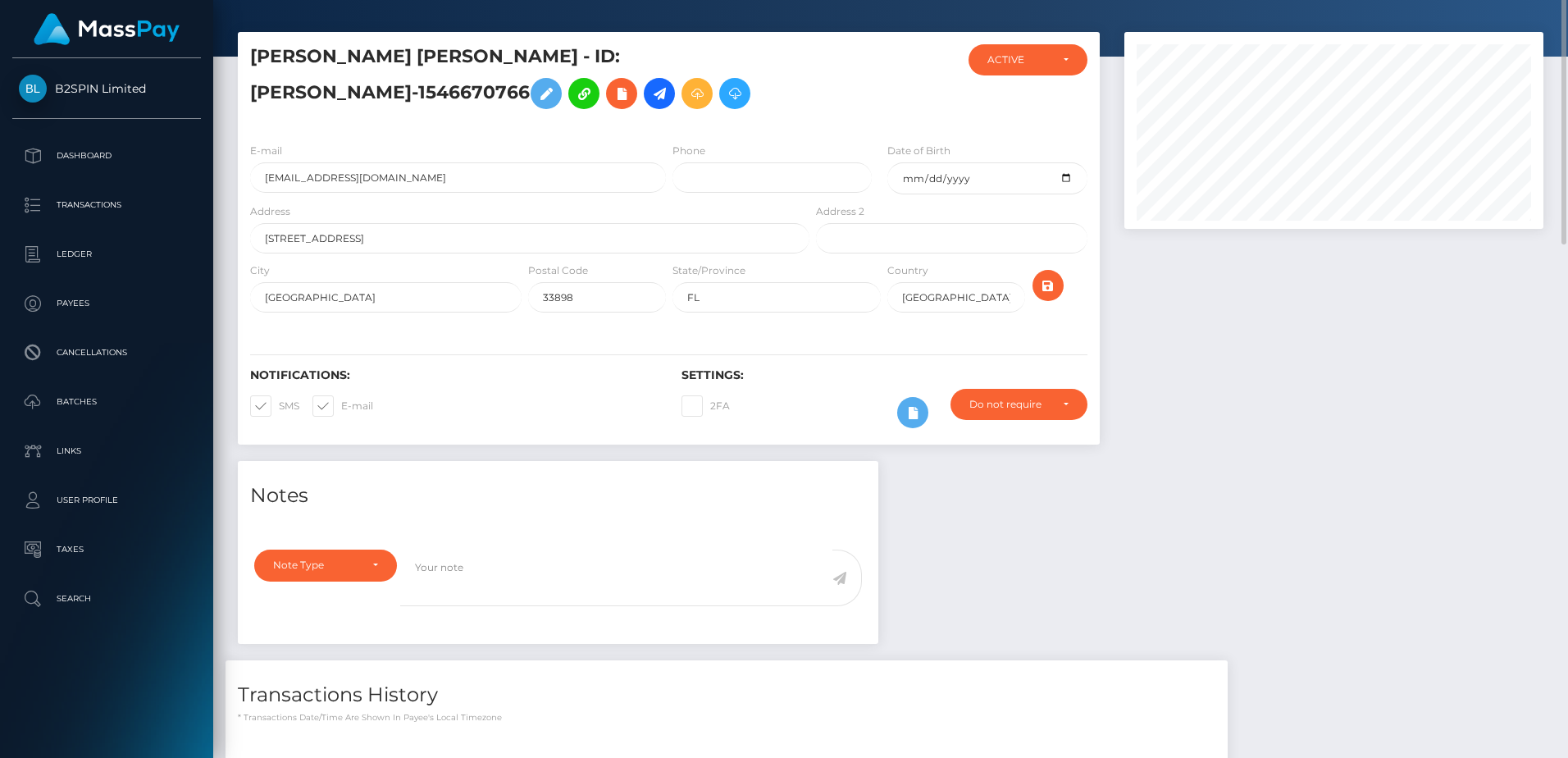
scroll to position [0, 0]
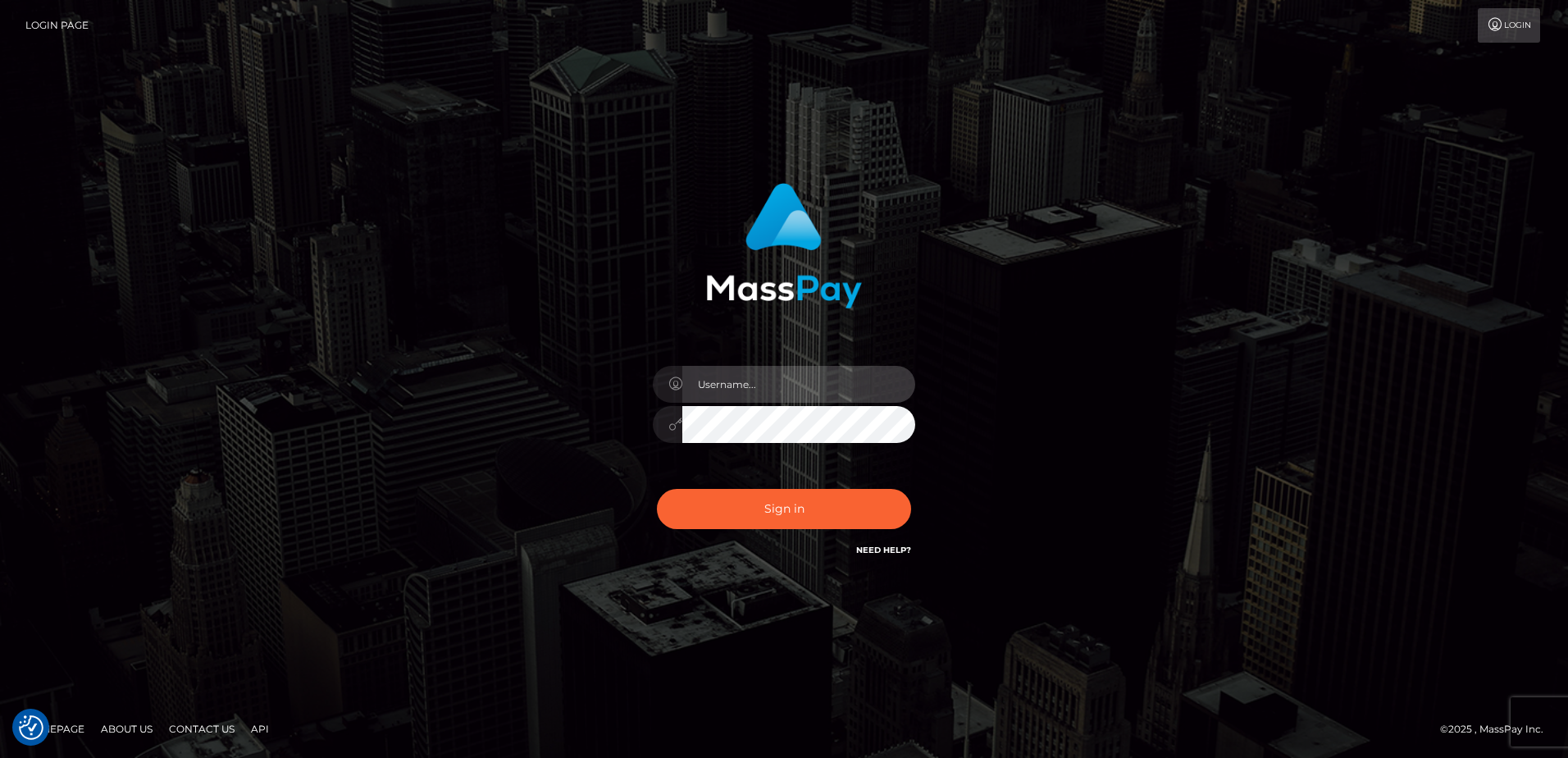
type input "[PERSON_NAME]"
click at [458, 369] on div "Dan Sign in" at bounding box center [784, 379] width 935 height 418
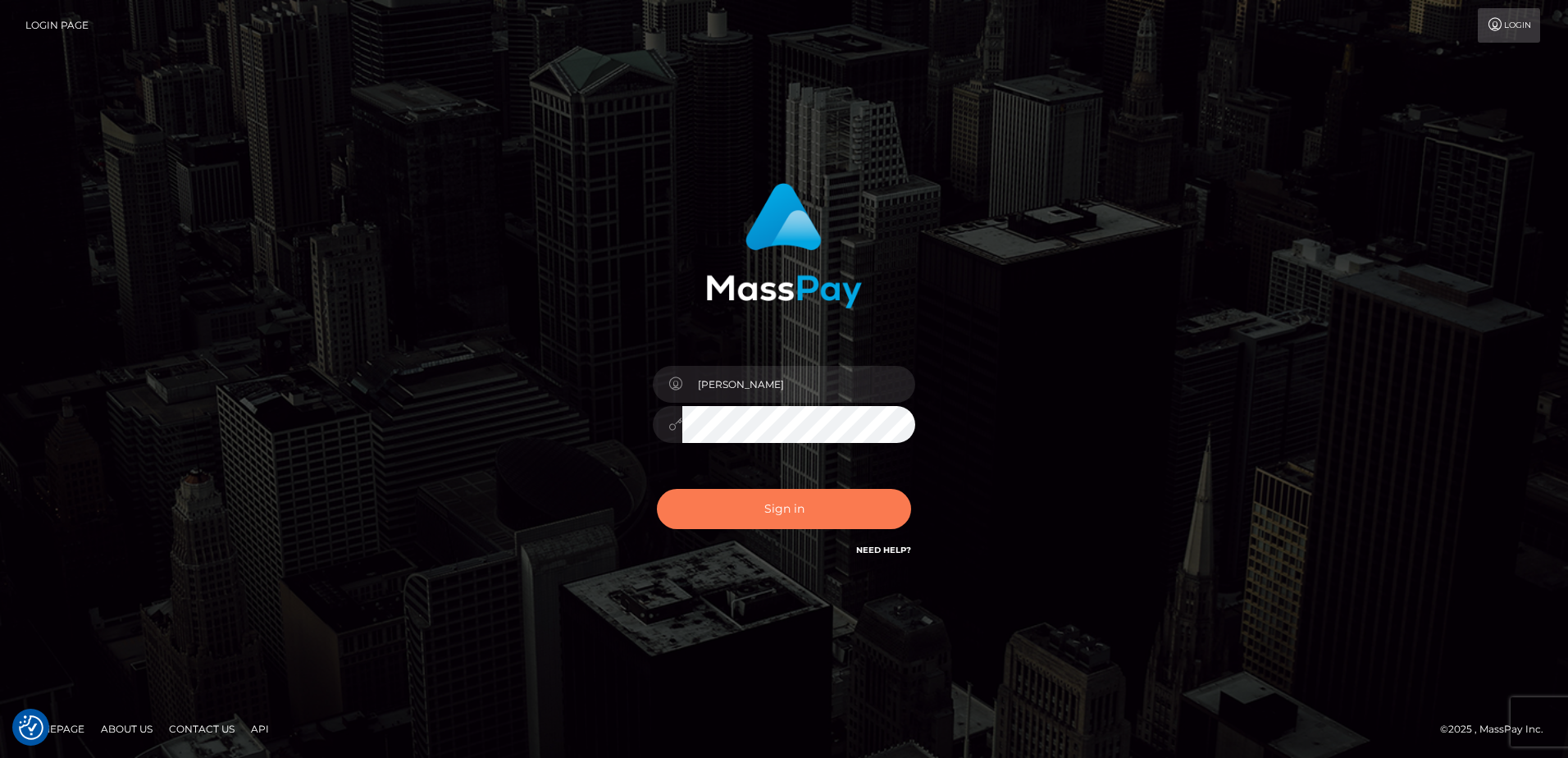
click at [699, 502] on button "Sign in" at bounding box center [784, 510] width 255 height 40
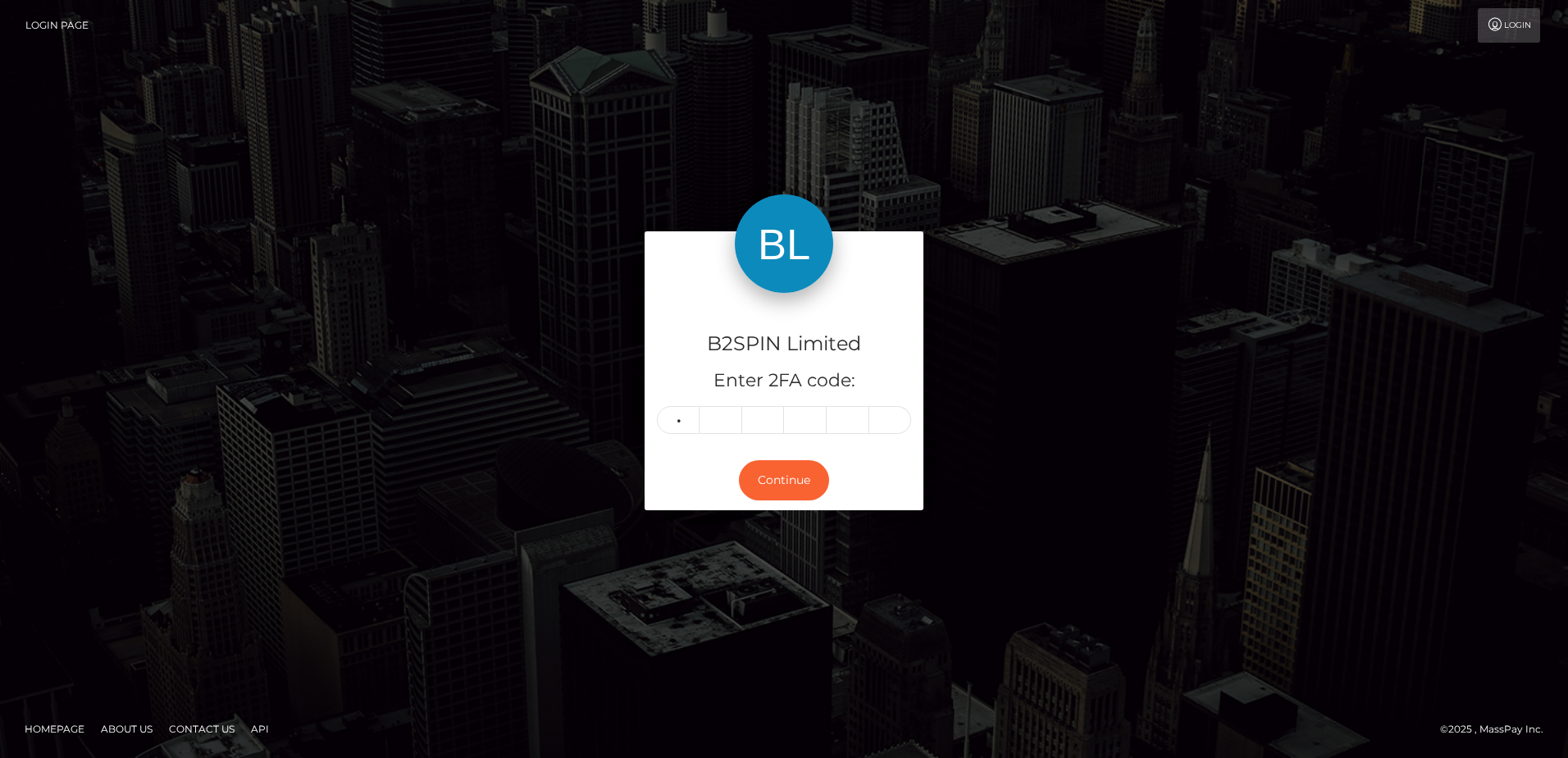
type input "1"
type input "3"
type input "2"
type input "9"
type input "2"
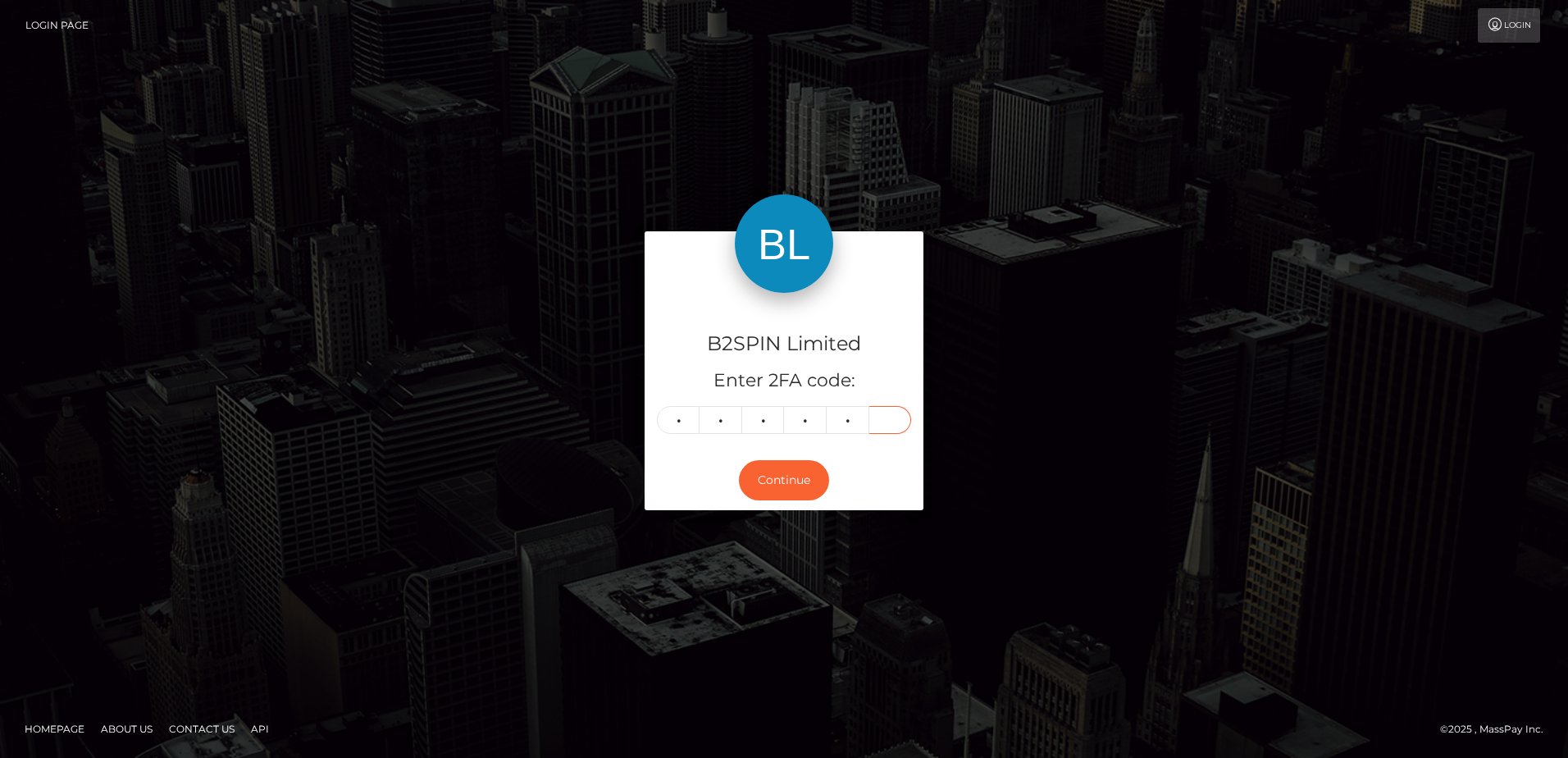
type input "8"
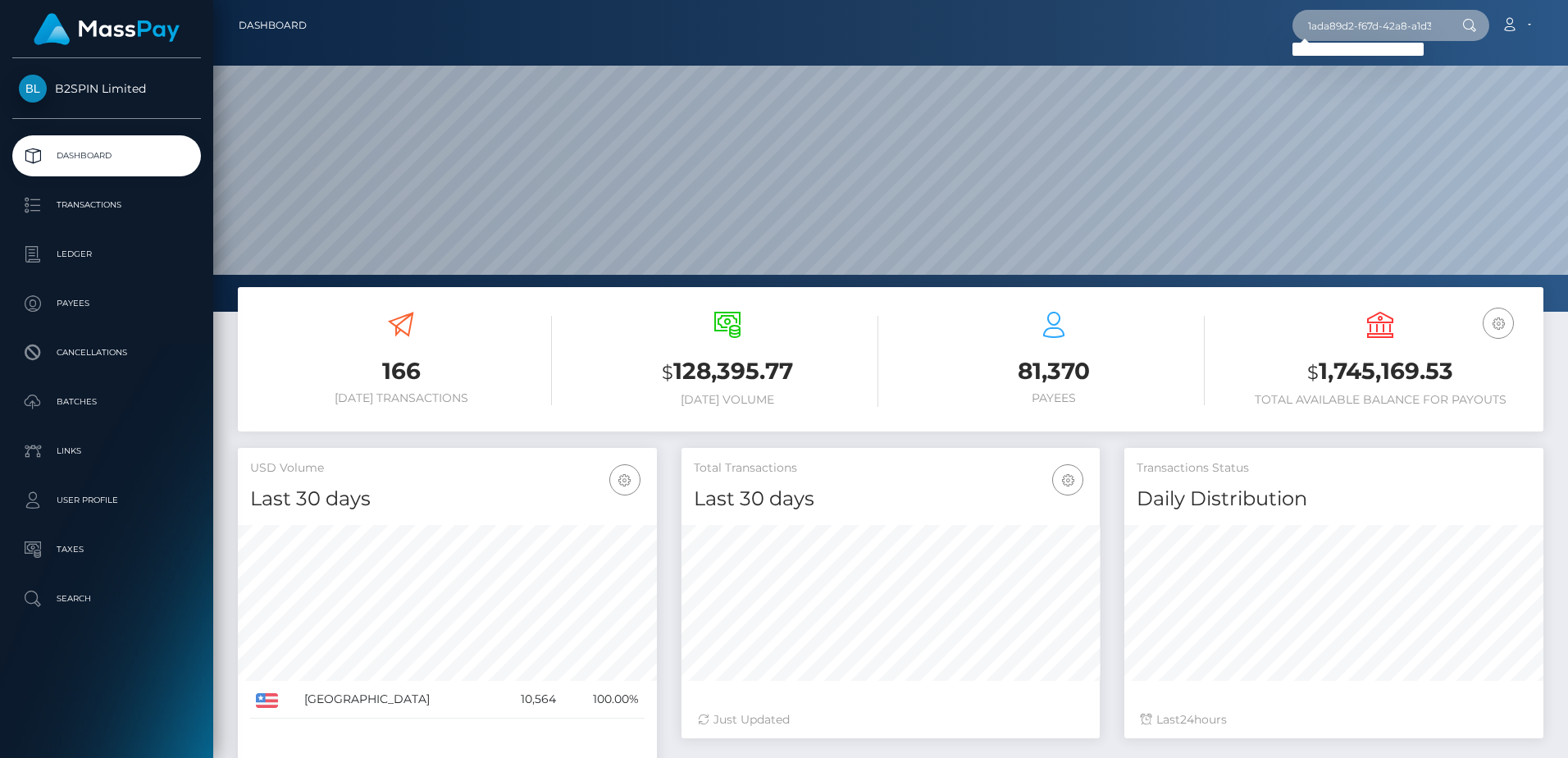
click at [1389, 28] on input "1ada89d2-f67d-42a8-a1d3-993063ece24d" at bounding box center [1370, 25] width 155 height 31
paste input "0d29758d-ccfb-428a-bed2-025500dddf99"
type input "0d29758d-ccfb-428a-bed2-025500dddf99"
click at [1357, 22] on input "0d29758d-ccfb-428a-bed2-025500dddf99" at bounding box center [1370, 25] width 155 height 31
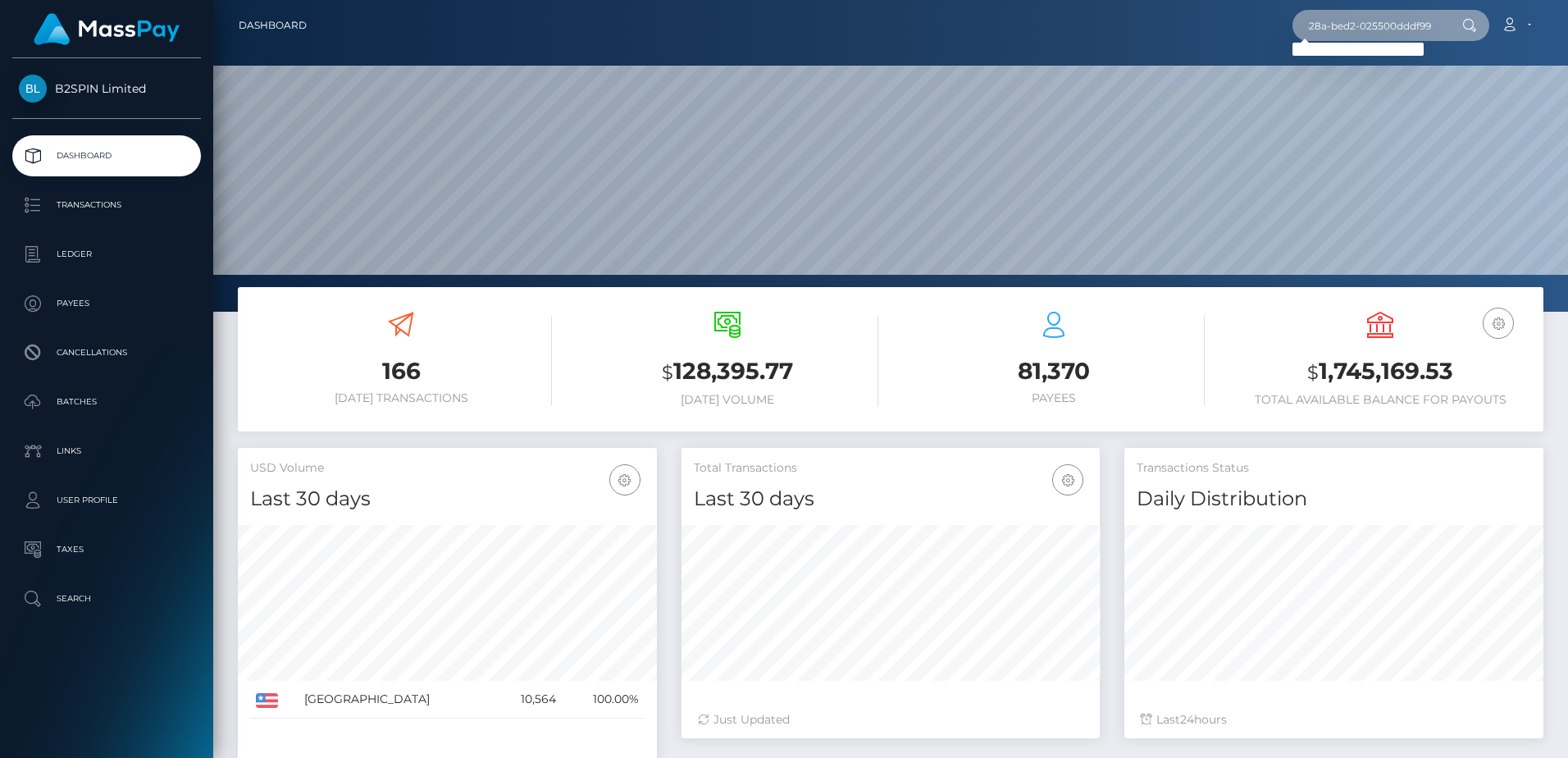
paste input "text"
click at [951, 418] on div "81,370 Payees" at bounding box center [1054, 360] width 302 height 122
click at [1362, 13] on input "text" at bounding box center [1370, 25] width 155 height 31
paste input "114985"
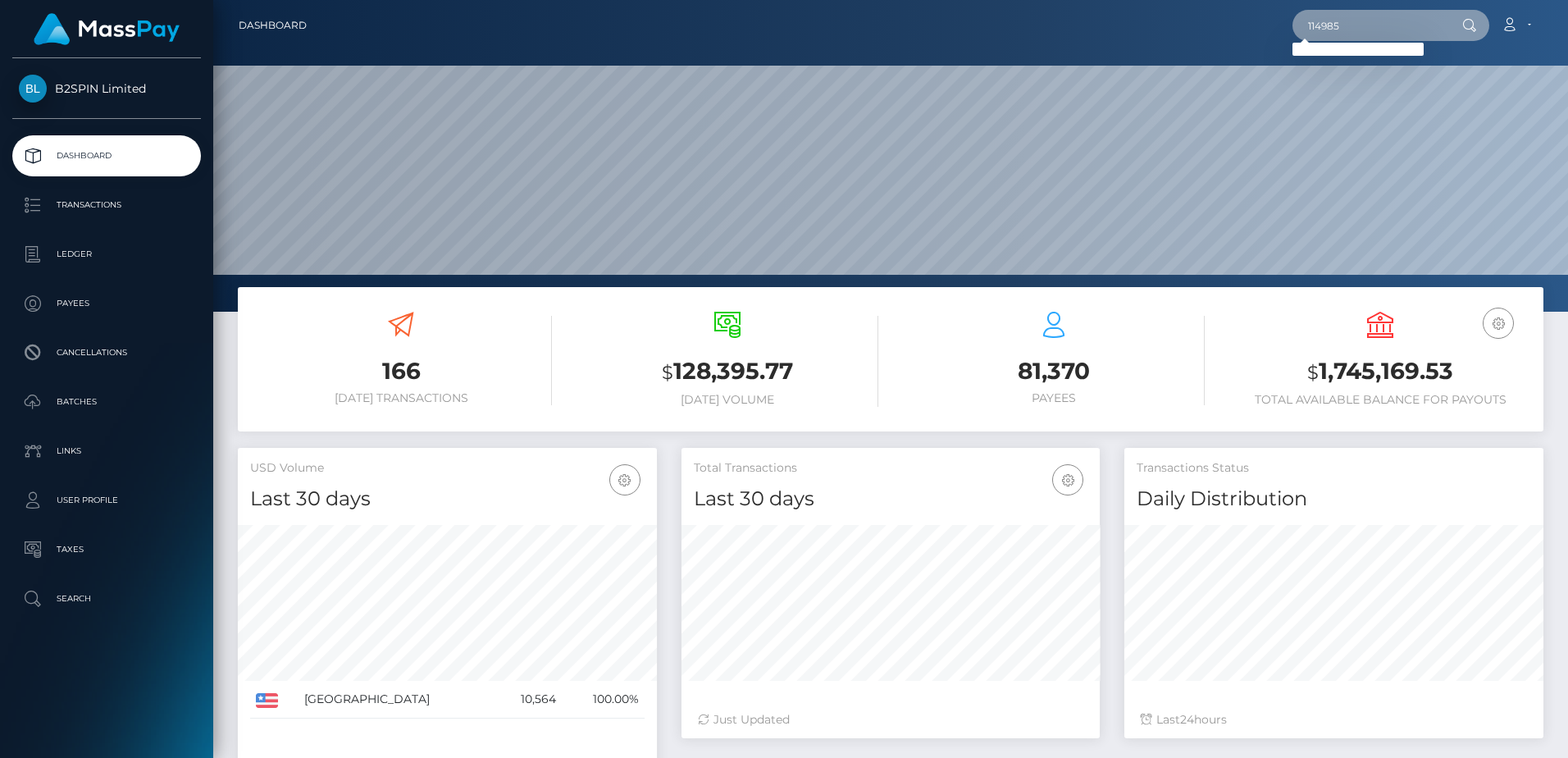
type input "114985"
